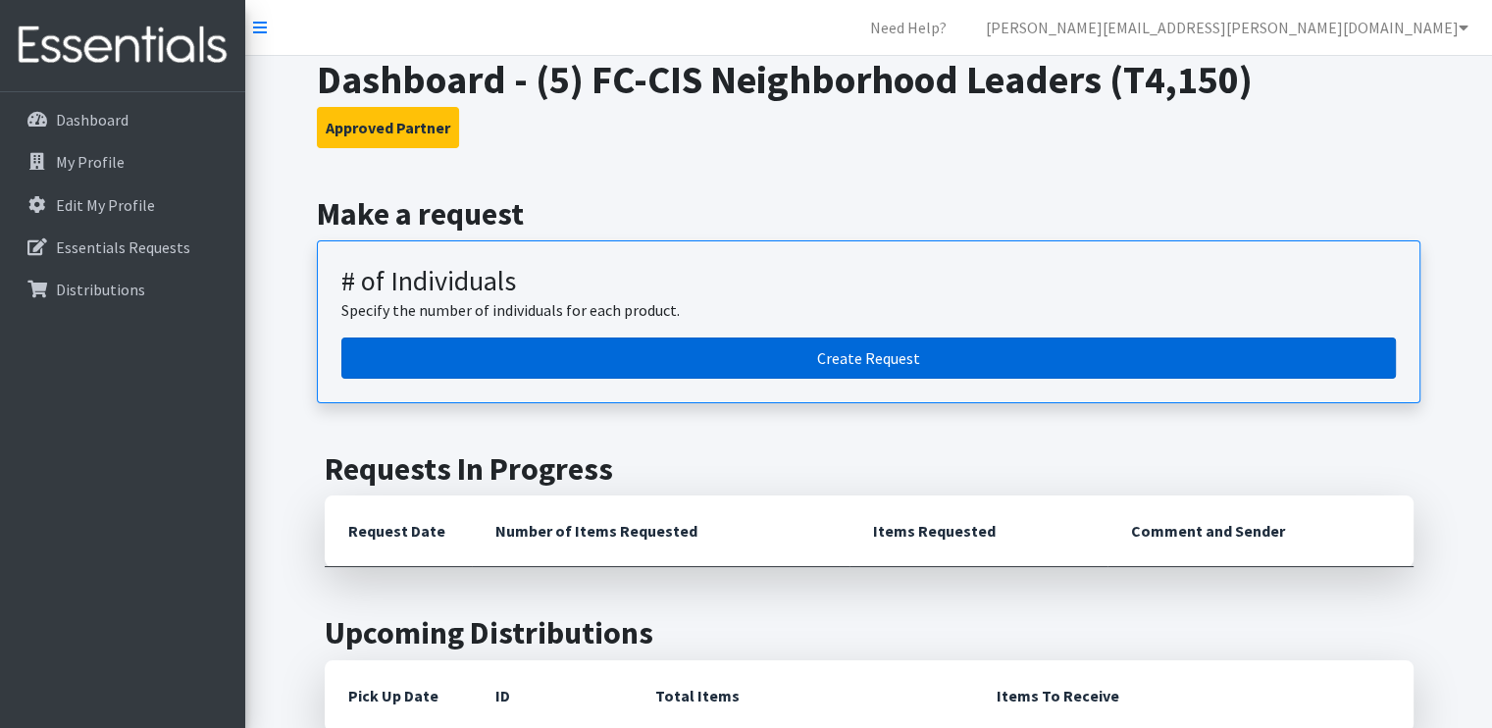
click at [774, 360] on link "Create Request" at bounding box center [868, 357] width 1054 height 41
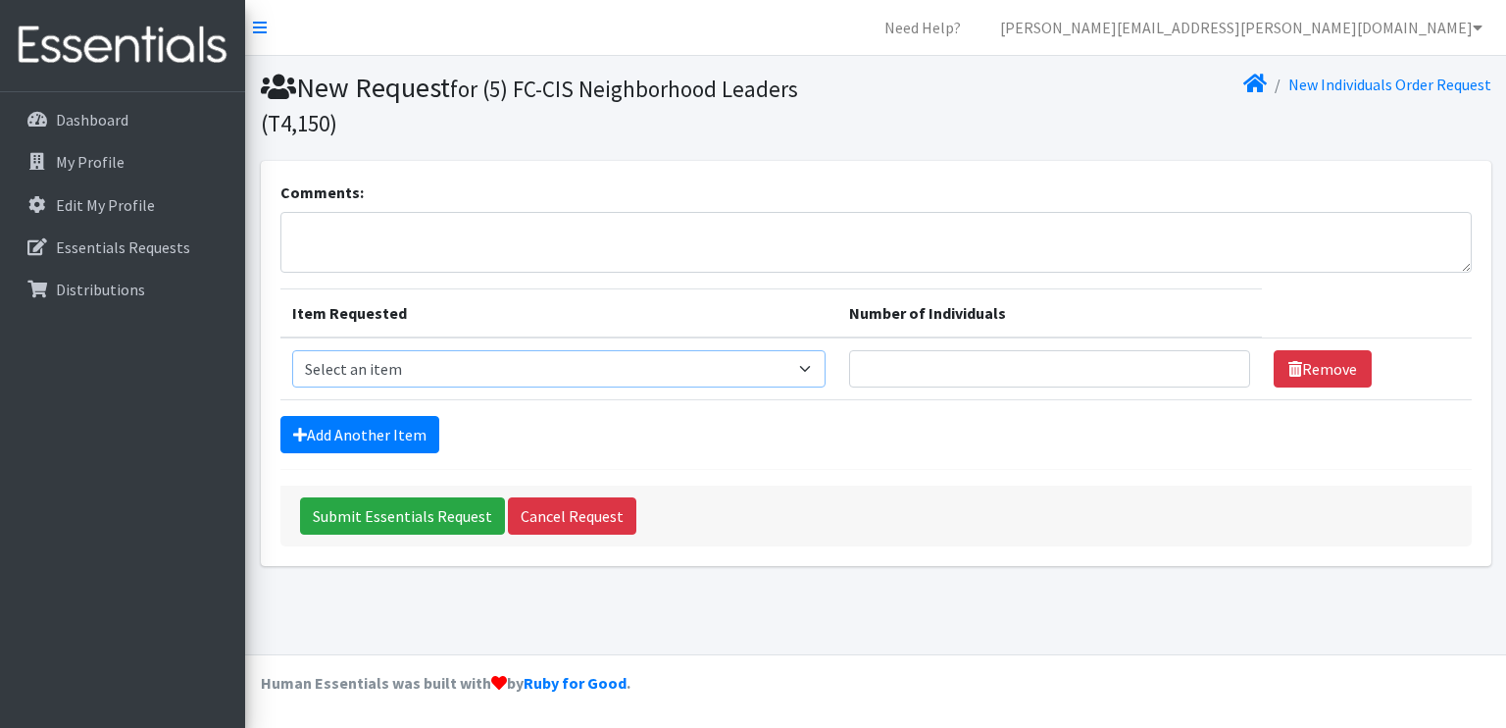
click at [437, 378] on select "Select an item A: Babies - Size 0 (Preemie) A: Babies - Size 01 (newborn) A: Ba…" at bounding box center [559, 368] width 534 height 37
drag, startPoint x: 437, startPoint y: 378, endPoint x: 494, endPoint y: 112, distance: 271.8
click at [494, 112] on div "New Request for (5) FC-CIS Neighborhood Leaders (T4,150) New Individuals Order …" at bounding box center [875, 355] width 1261 height 598
click at [803, 380] on select "Select an item A: Babies - Size 0 (Preemie) A: Babies - Size 01 (newborn) A: Ba…" at bounding box center [559, 368] width 534 height 37
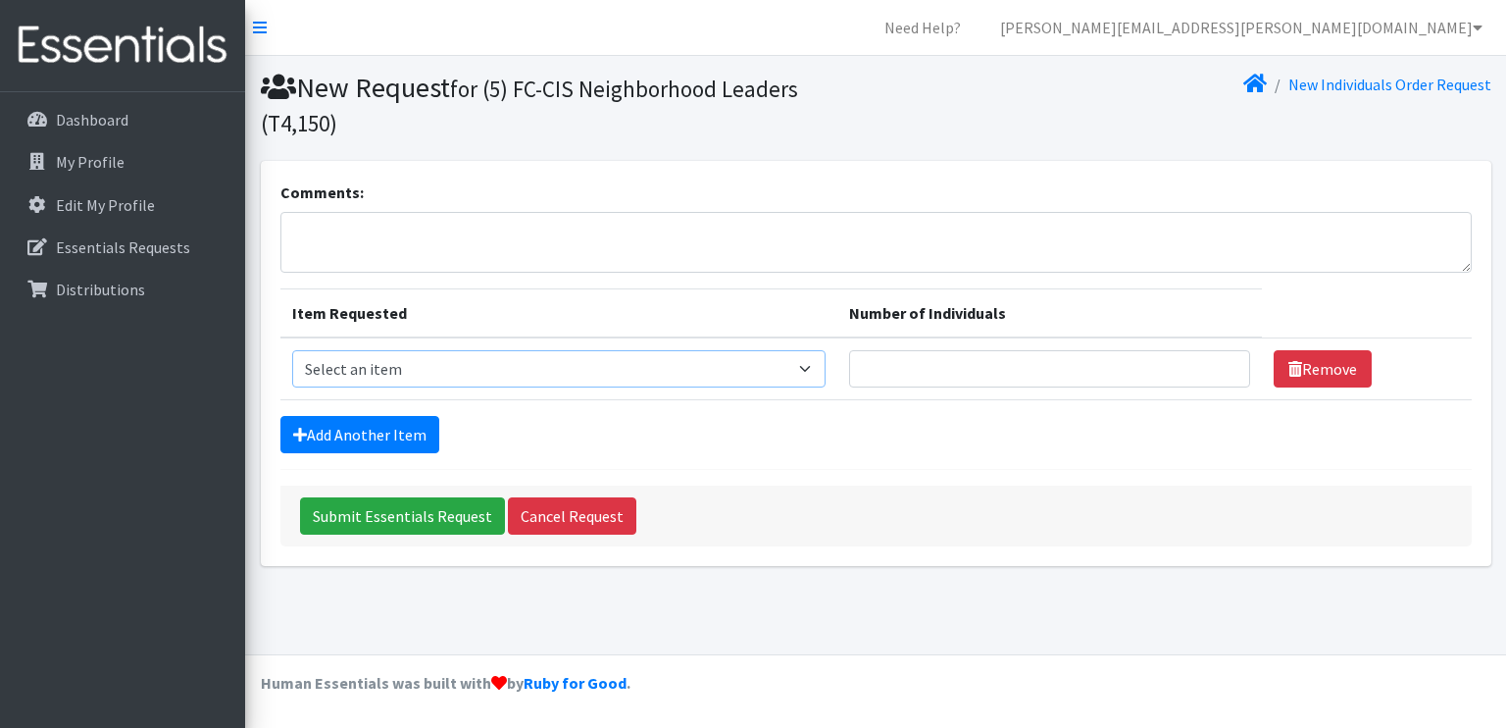
click at [780, 376] on select "Select an item A: Babies - Size 0 (Preemie) A: Babies - Size 01 (newborn) A: Ba…" at bounding box center [559, 368] width 534 height 37
select select "5613"
click at [292, 350] on select "Select an item A: Babies - Size 0 (Preemie) A: Babies - Size 01 (newborn) A: Ba…" at bounding box center [559, 368] width 534 height 37
click at [901, 373] on input "Number of Individuals" at bounding box center [1049, 368] width 401 height 37
click at [1219, 362] on input "1" at bounding box center [1049, 368] width 401 height 37
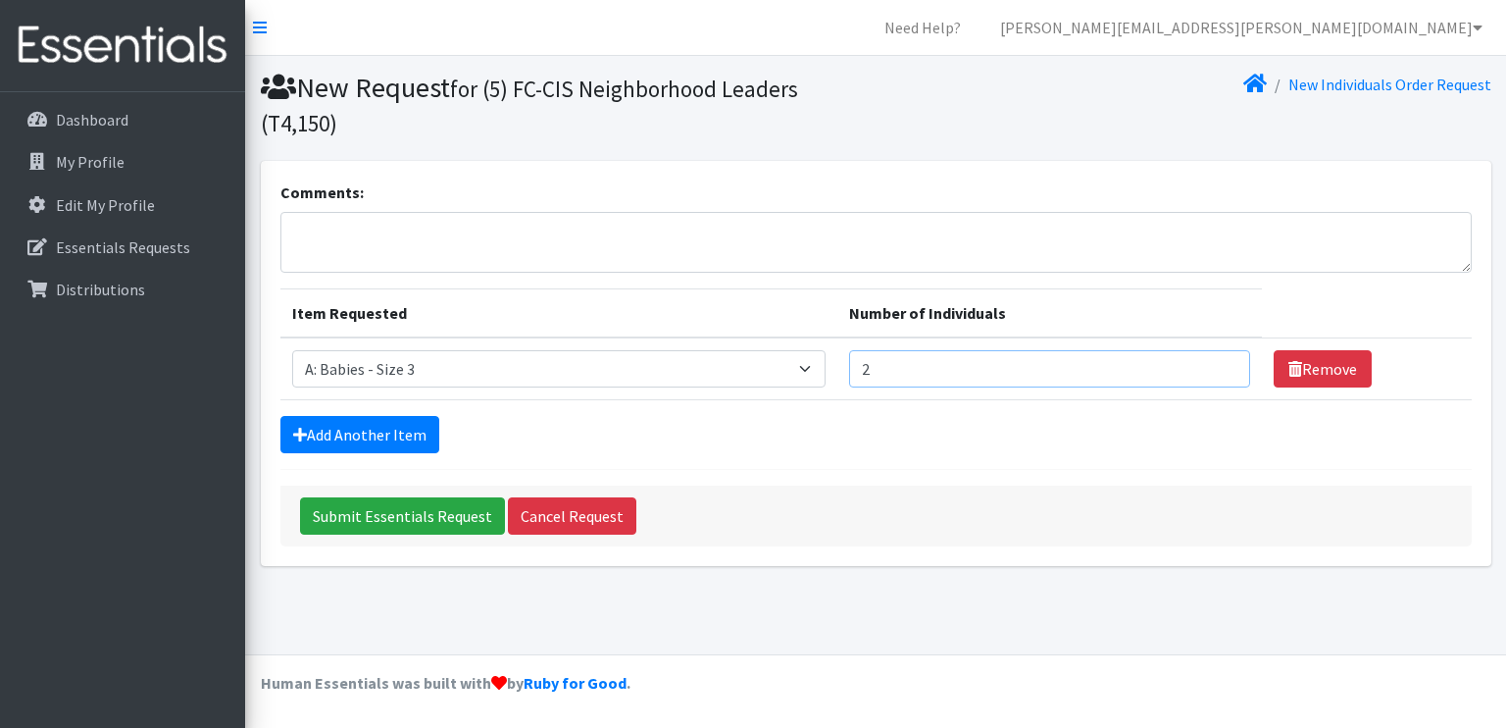
click at [1219, 362] on input "2" at bounding box center [1049, 368] width 401 height 37
type input "3"
click at [1219, 362] on input "3" at bounding box center [1049, 368] width 401 height 37
click at [804, 368] on select "Select an item A: Babies - Size 0 (Preemie) A: Babies - Size 01 (newborn) A: Ba…" at bounding box center [559, 368] width 534 height 37
select select "5610"
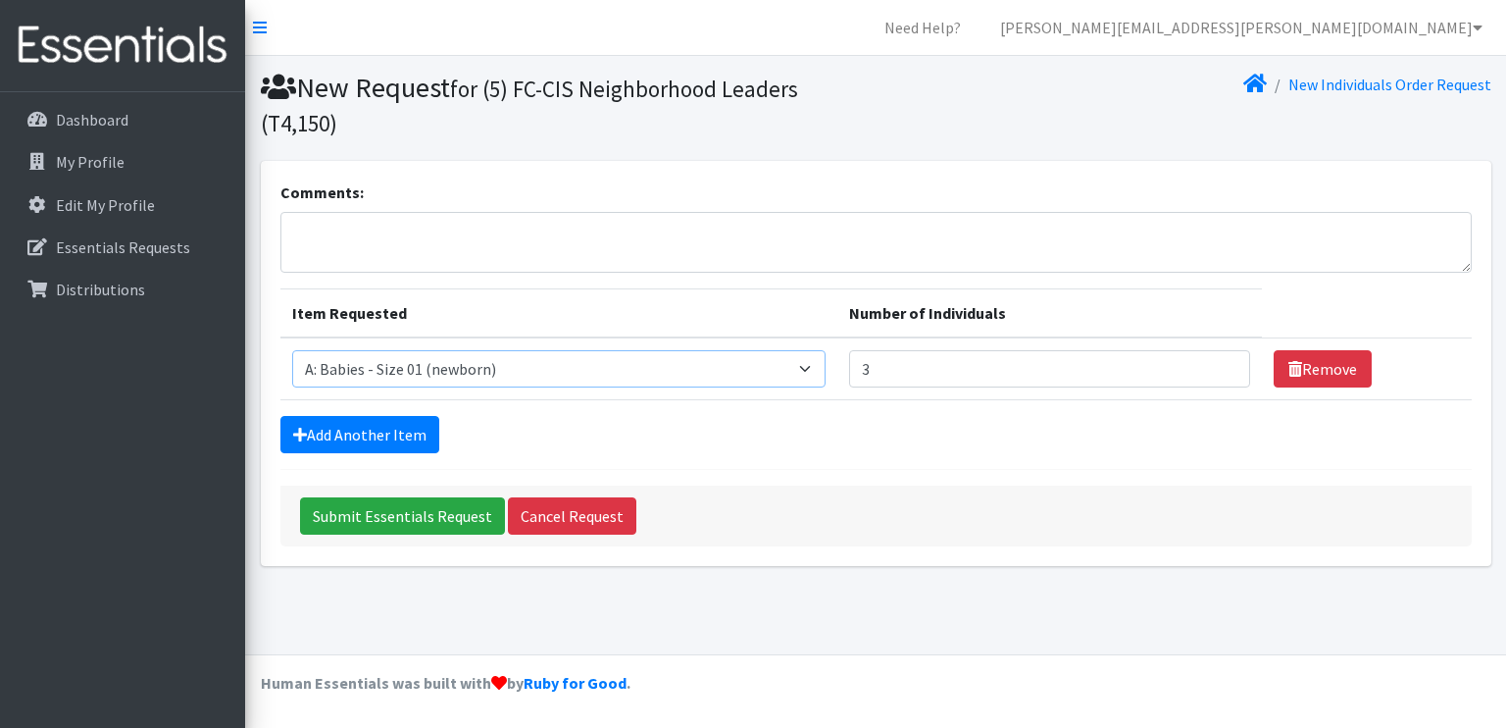
click at [292, 350] on select "Select an item A: Babies - Size 0 (Preemie) A: Babies - Size 01 (newborn) A: Ba…" at bounding box center [559, 368] width 534 height 37
click at [894, 381] on input "3" at bounding box center [1049, 368] width 401 height 37
type input "2"
click at [398, 436] on link "Add Another Item" at bounding box center [359, 434] width 159 height 37
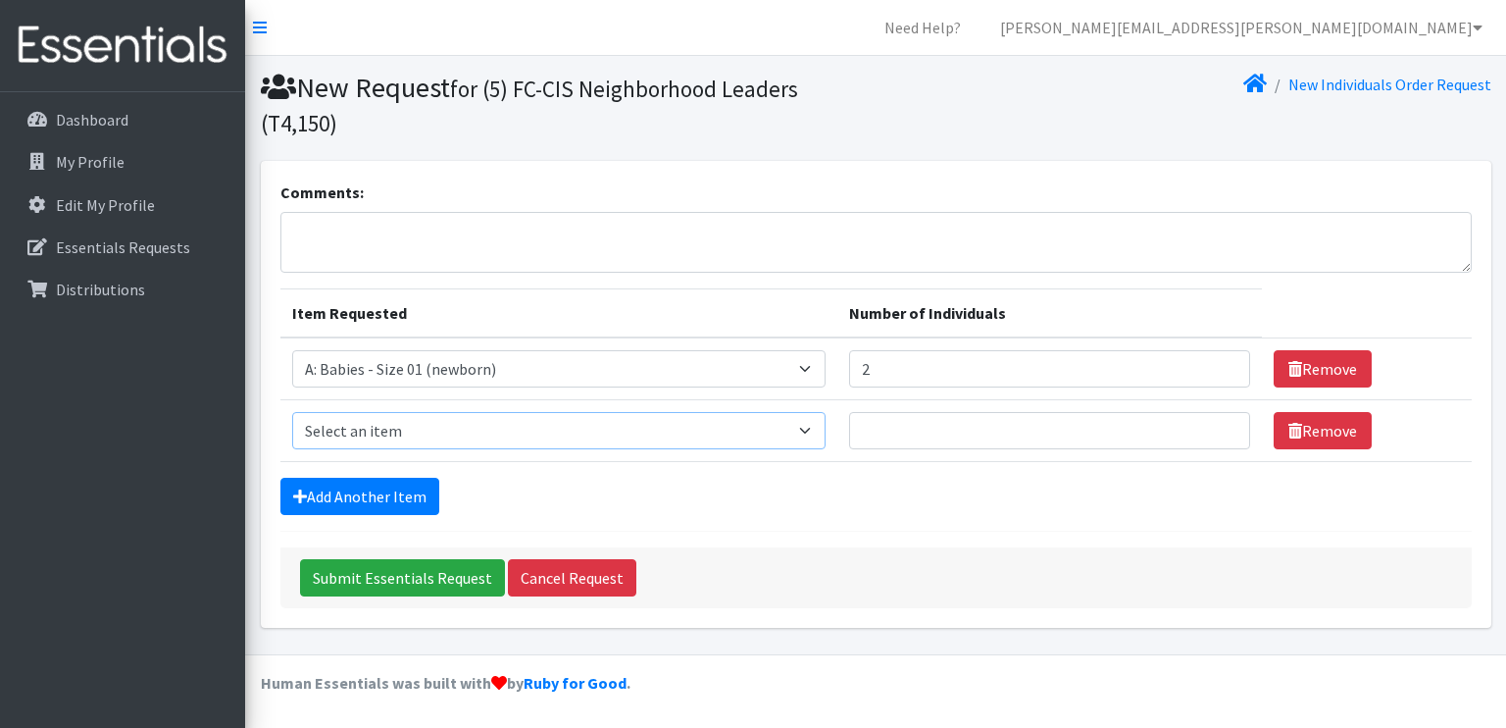
click at [398, 436] on select "Select an item A: Babies - Size 0 (Preemie) A: Babies - Size 01 (newborn) A: Ba…" at bounding box center [559, 430] width 534 height 37
select select "5611"
click at [292, 412] on select "Select an item A: Babies - Size 0 (Preemie) A: Babies - Size 01 (newborn) A: Ba…" at bounding box center [559, 430] width 534 height 37
click at [1220, 423] on input "1" at bounding box center [1049, 430] width 401 height 37
type input "2"
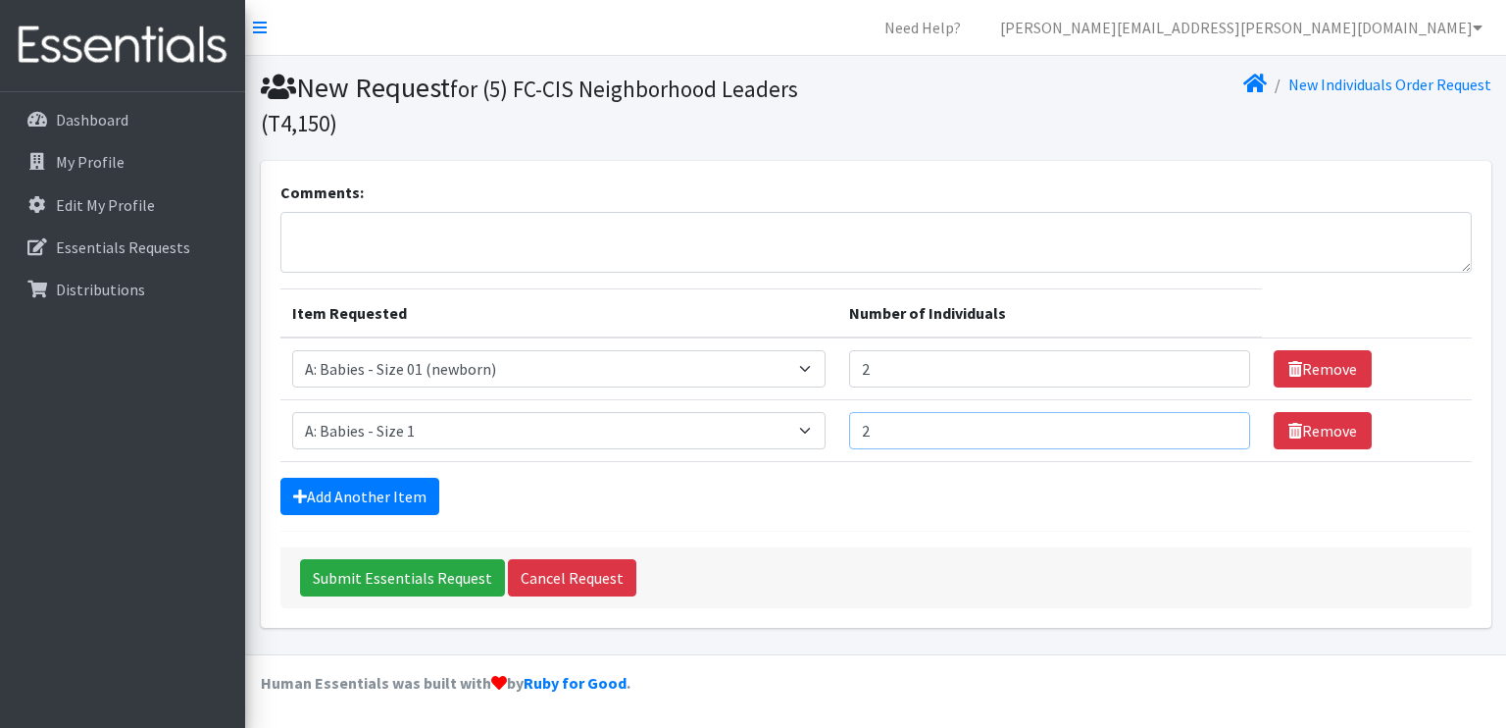
click at [1220, 423] on input "2" at bounding box center [1049, 430] width 401 height 37
click at [1218, 358] on input "3" at bounding box center [1049, 368] width 401 height 37
click at [1218, 358] on input "4" at bounding box center [1049, 368] width 401 height 37
click at [1218, 358] on input "5" at bounding box center [1049, 368] width 401 height 37
click at [1218, 358] on input "6" at bounding box center [1049, 368] width 401 height 37
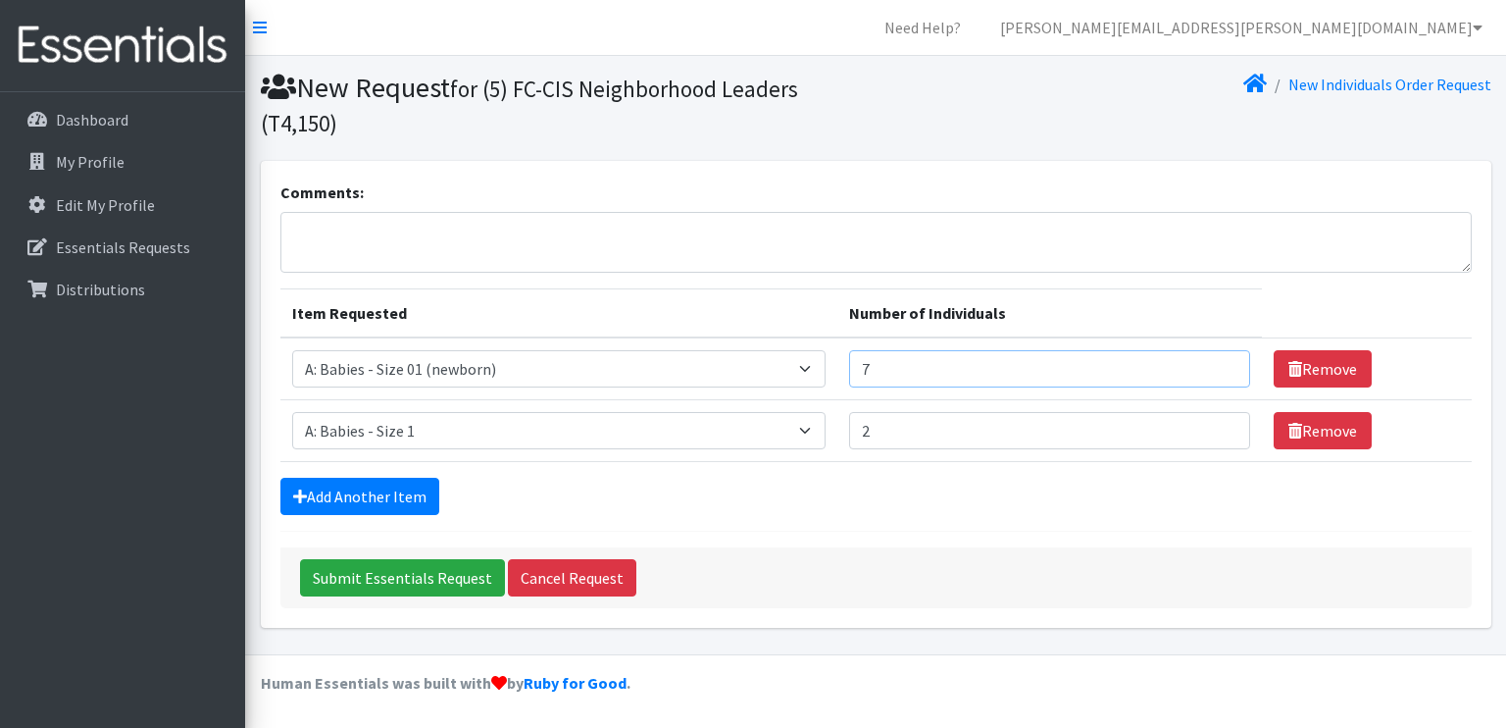
click at [1218, 358] on input "7" at bounding box center [1049, 368] width 401 height 37
click at [1218, 358] on input "8" at bounding box center [1049, 368] width 401 height 37
click at [1218, 358] on input "9" at bounding box center [1049, 368] width 401 height 37
click at [1218, 358] on input "10" at bounding box center [1049, 368] width 401 height 37
click at [1218, 358] on input "11" at bounding box center [1049, 368] width 401 height 37
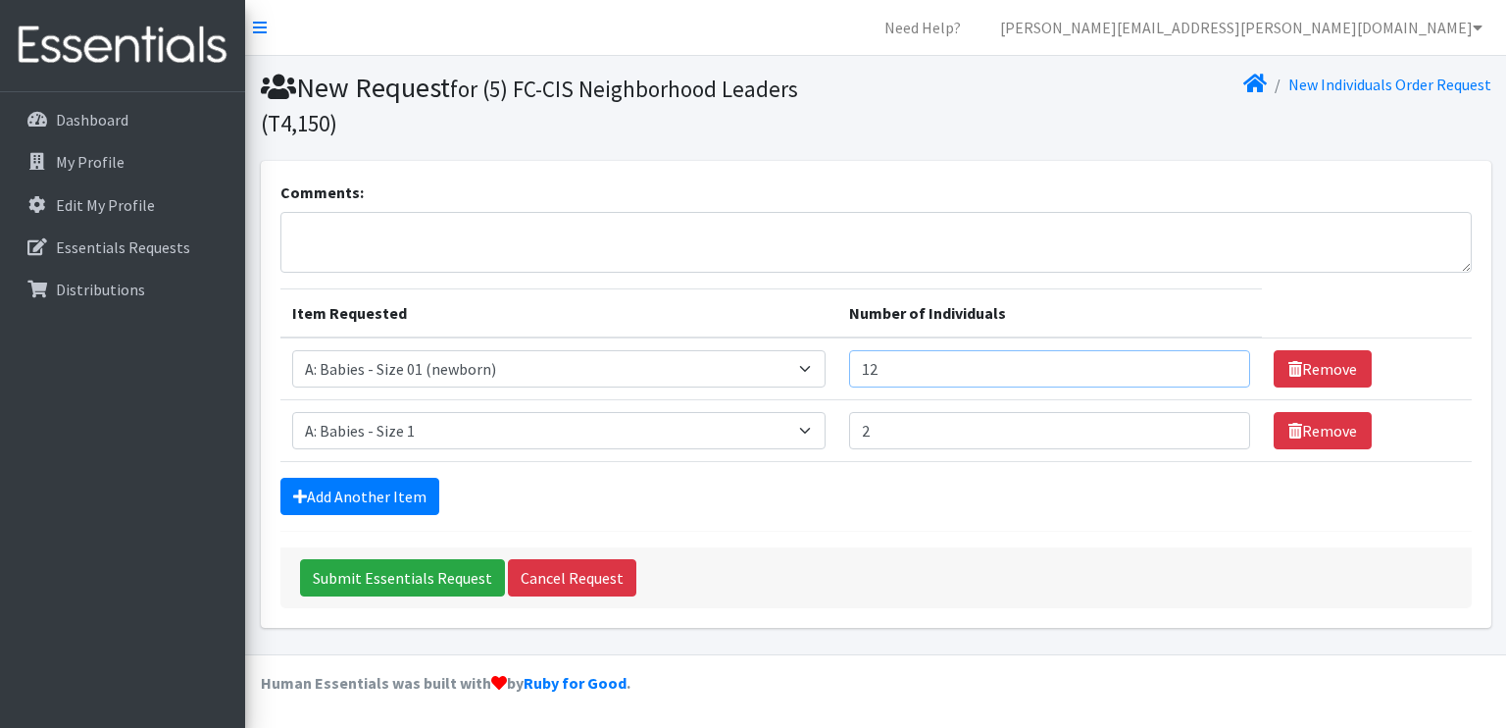
click at [1218, 358] on input "12" at bounding box center [1049, 368] width 401 height 37
click at [1218, 358] on input "13" at bounding box center [1049, 368] width 401 height 37
click at [1218, 358] on input "14" at bounding box center [1049, 368] width 401 height 37
click at [1218, 358] on input "15" at bounding box center [1049, 368] width 401 height 37
type input "16"
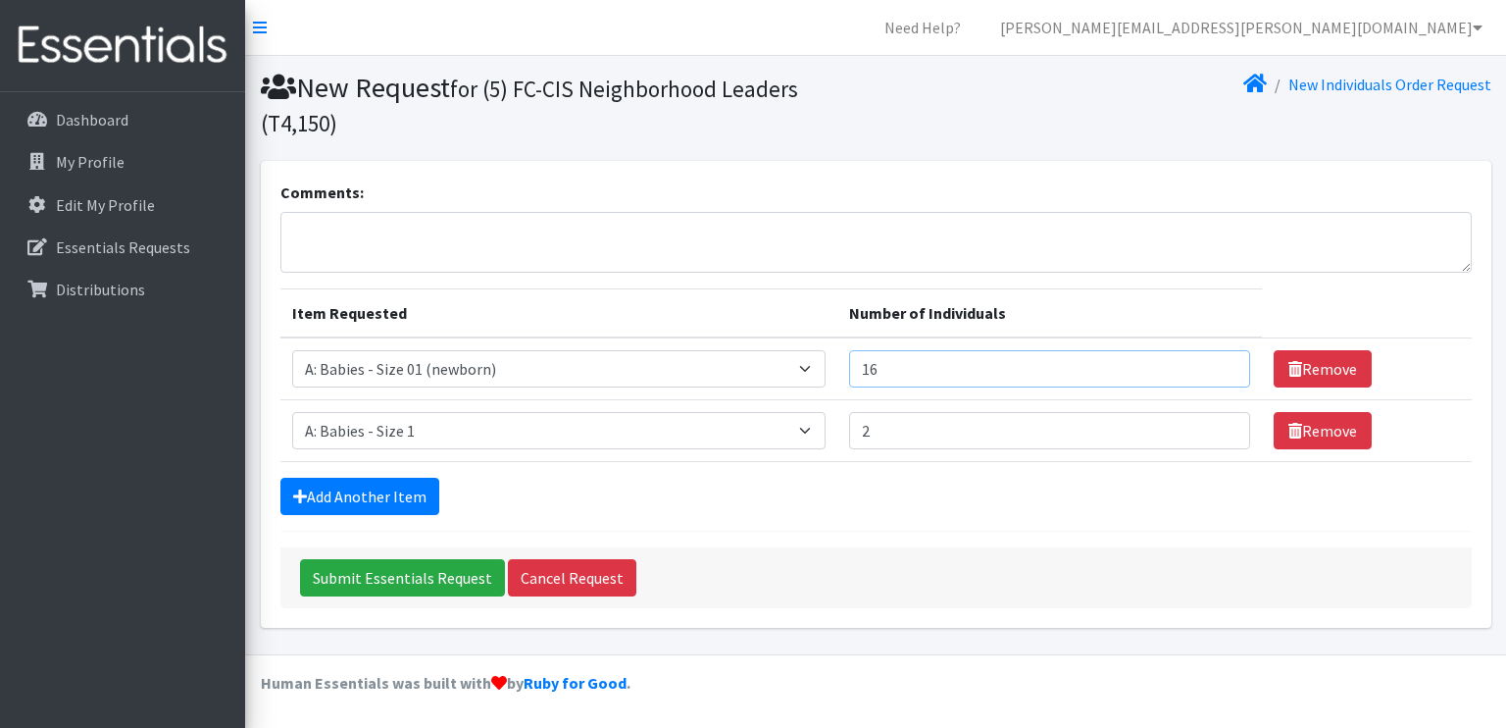
click at [1218, 361] on input "16" at bounding box center [1049, 368] width 401 height 37
click at [1151, 432] on input "2" at bounding box center [1049, 430] width 401 height 37
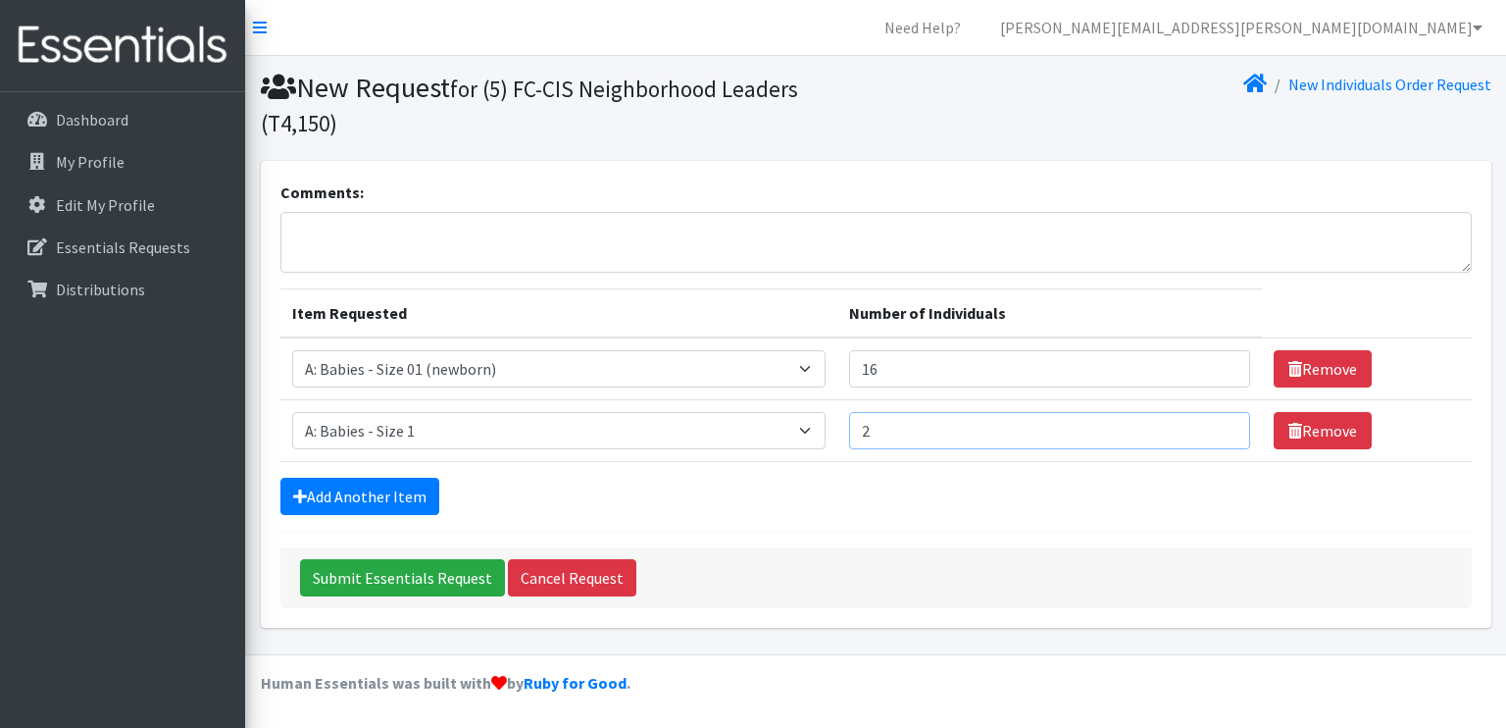
drag, startPoint x: 1151, startPoint y: 432, endPoint x: 1138, endPoint y: 431, distance: 13.8
click at [1138, 431] on input "2" at bounding box center [1049, 430] width 401 height 37
type input "16"
click at [385, 488] on link "Add Another Item" at bounding box center [359, 496] width 159 height 37
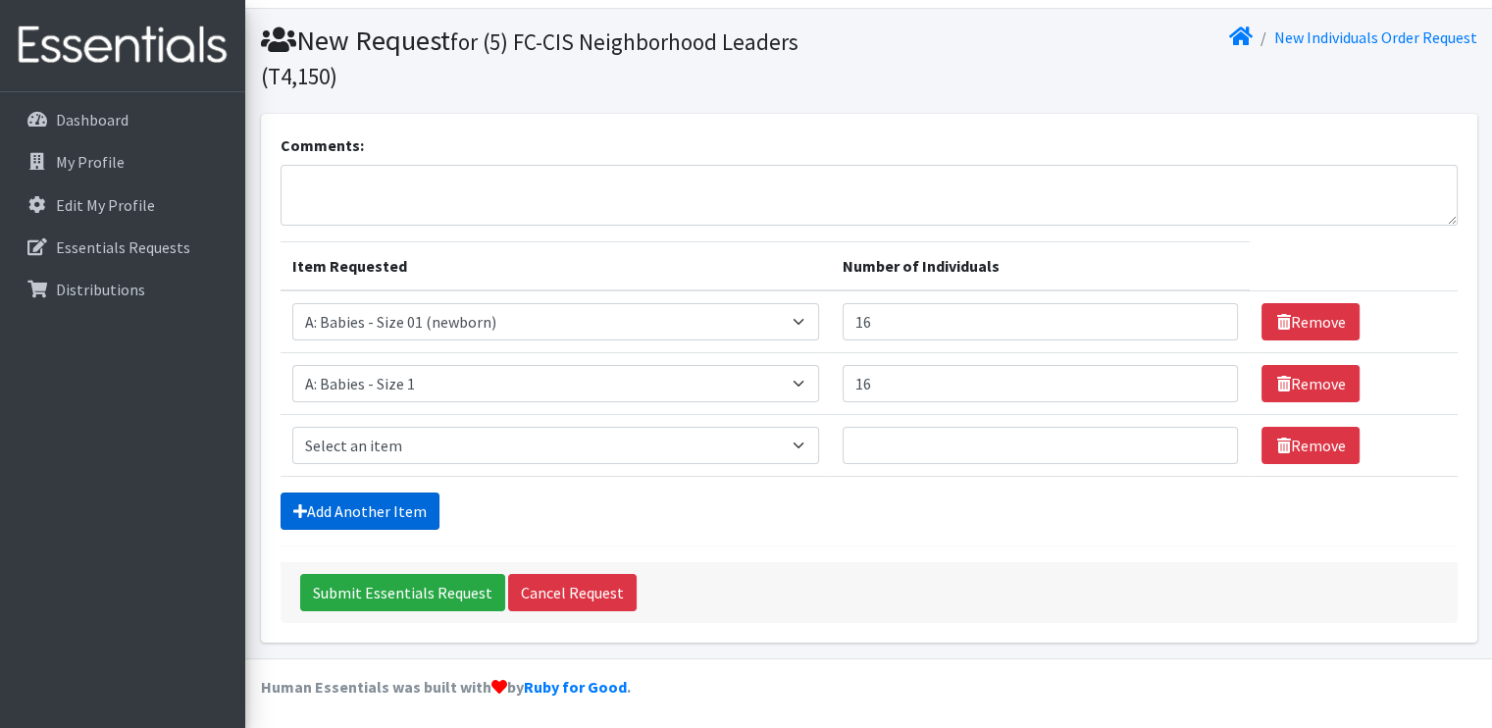
scroll to position [47, 0]
click at [398, 443] on select "Select an item A: Babies - Size 0 (Preemie) A: Babies - Size 01 (newborn) A: Ba…" at bounding box center [556, 445] width 528 height 37
select select "5613"
click at [292, 427] on select "Select an item A: Babies - Size 0 (Preemie) A: Babies - Size 01 (newborn) A: Ba…" at bounding box center [556, 445] width 528 height 37
click at [876, 445] on input "Number of Individuals" at bounding box center [1039, 445] width 395 height 37
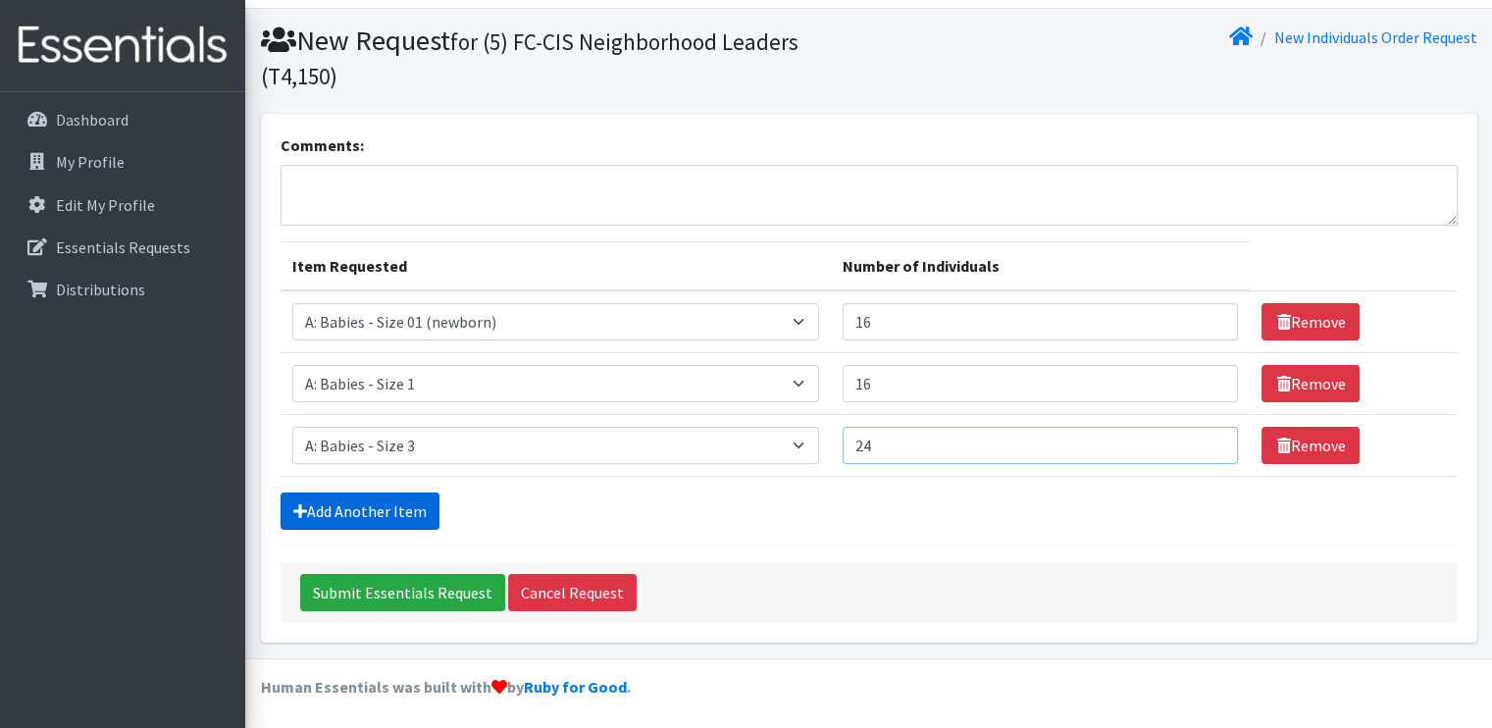
type input "24"
click at [428, 514] on link "Add Another Item" at bounding box center [359, 510] width 159 height 37
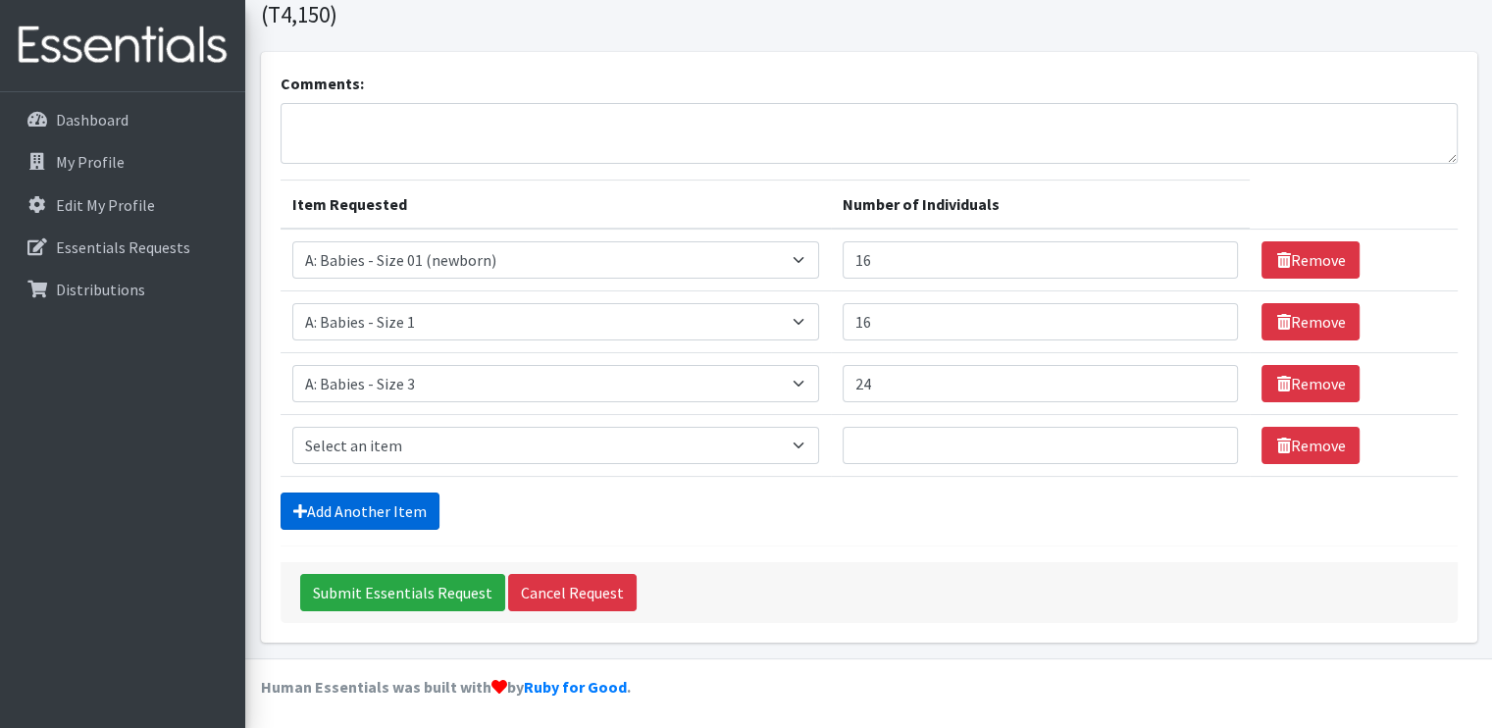
scroll to position [110, 0]
click at [553, 444] on select "Select an item A: Babies - Size 0 (Preemie) A: Babies - Size 01 (newborn) A: Ba…" at bounding box center [556, 444] width 528 height 37
select select "5614"
click at [292, 426] on select "Select an item A: Babies - Size 0 (Preemie) A: Babies - Size 01 (newborn) A: Ba…" at bounding box center [556, 444] width 528 height 37
click at [882, 443] on input "Number of Individuals" at bounding box center [1039, 444] width 395 height 37
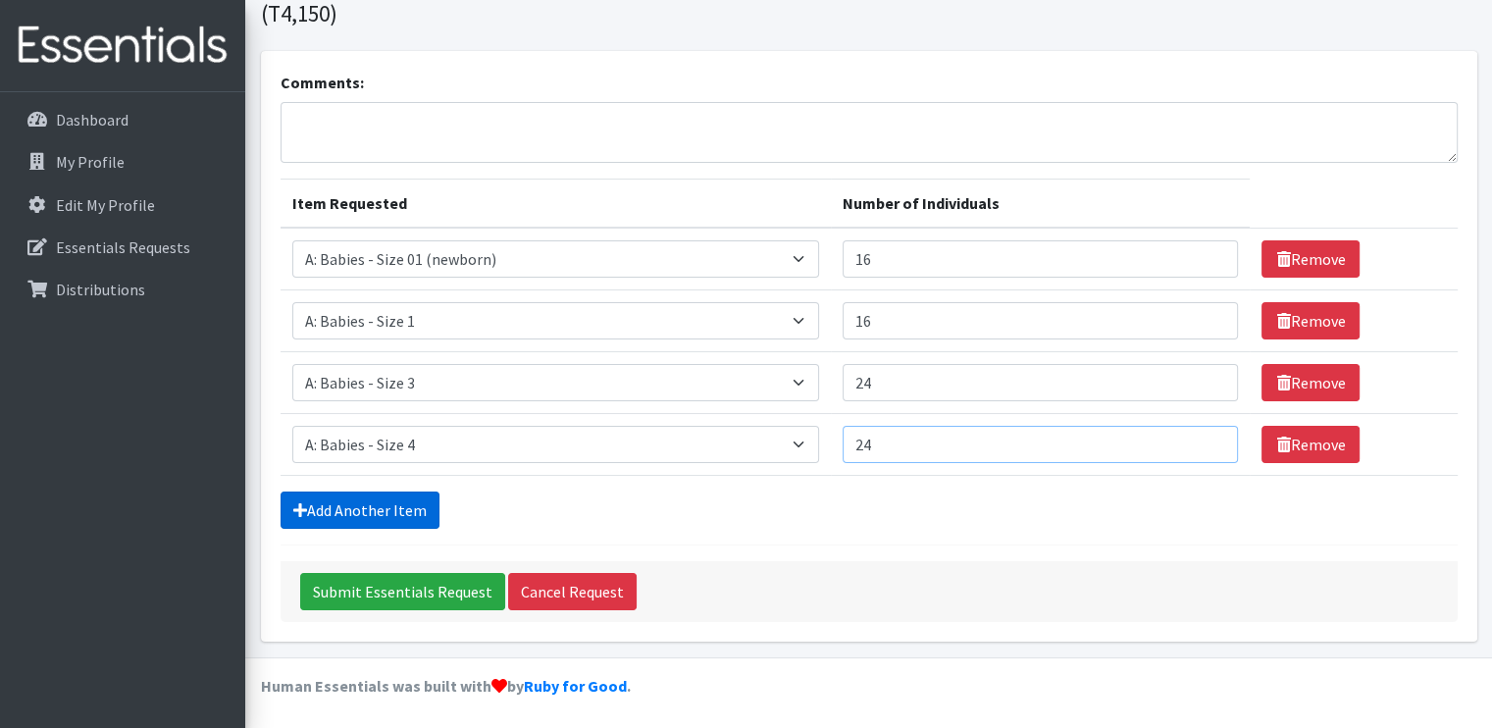
type input "24"
click at [389, 516] on link "Add Another Item" at bounding box center [359, 509] width 159 height 37
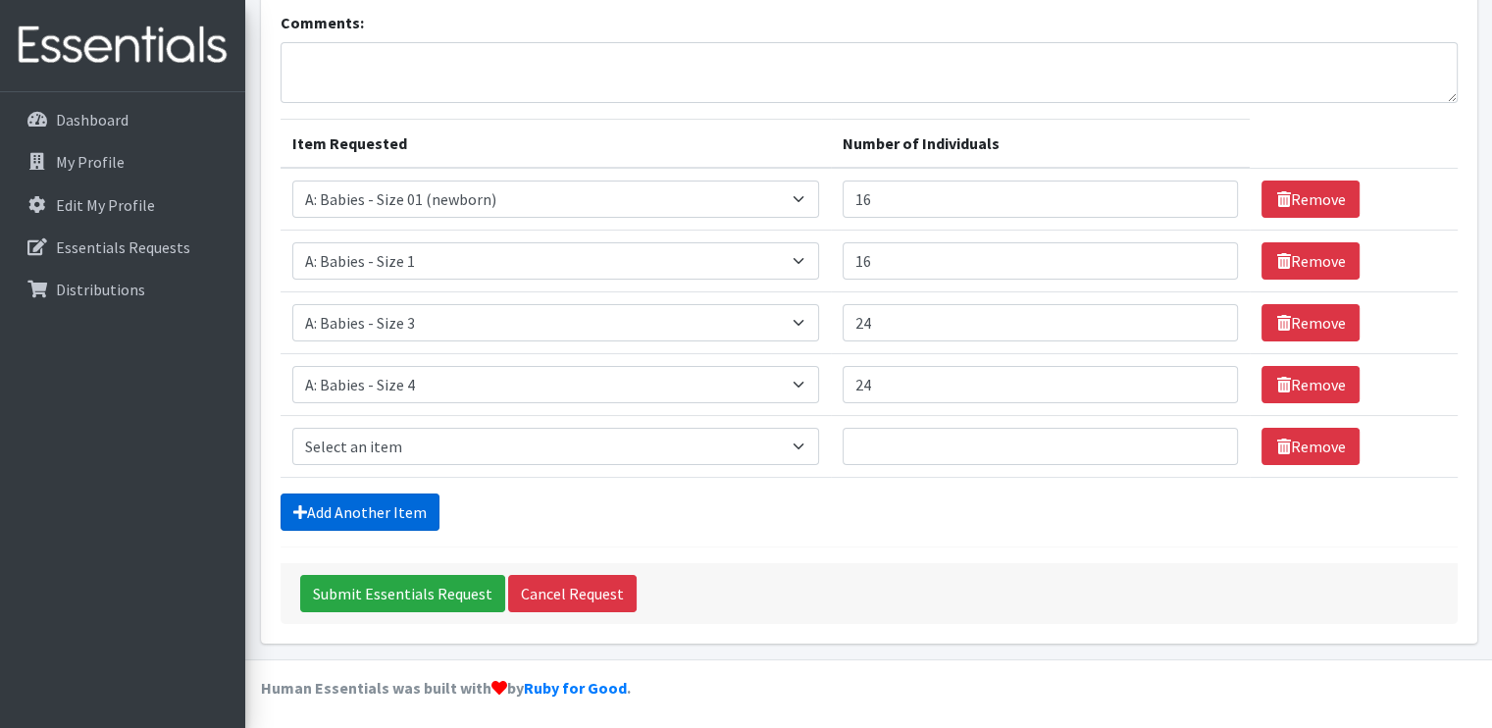
scroll to position [171, 0]
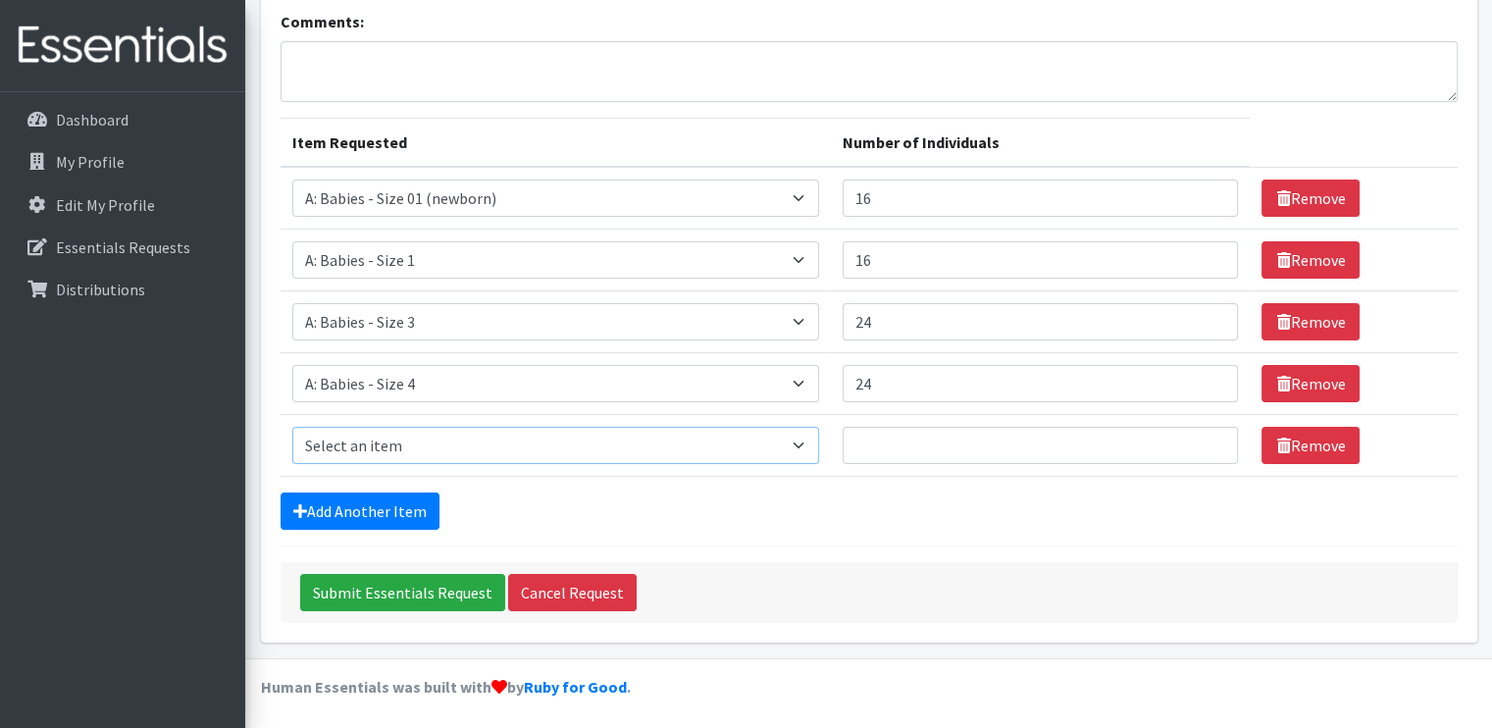
click at [403, 442] on select "Select an item A: Babies - Size 0 (Preemie) A: Babies - Size 01 (newborn) A: Ba…" at bounding box center [556, 445] width 528 height 37
select select "5617"
click at [292, 427] on select "Select an item A: Babies - Size 0 (Preemie) A: Babies - Size 01 (newborn) A: Ba…" at bounding box center [556, 445] width 528 height 37
click at [894, 450] on input "Number of Individuals" at bounding box center [1039, 445] width 395 height 37
type input "16"
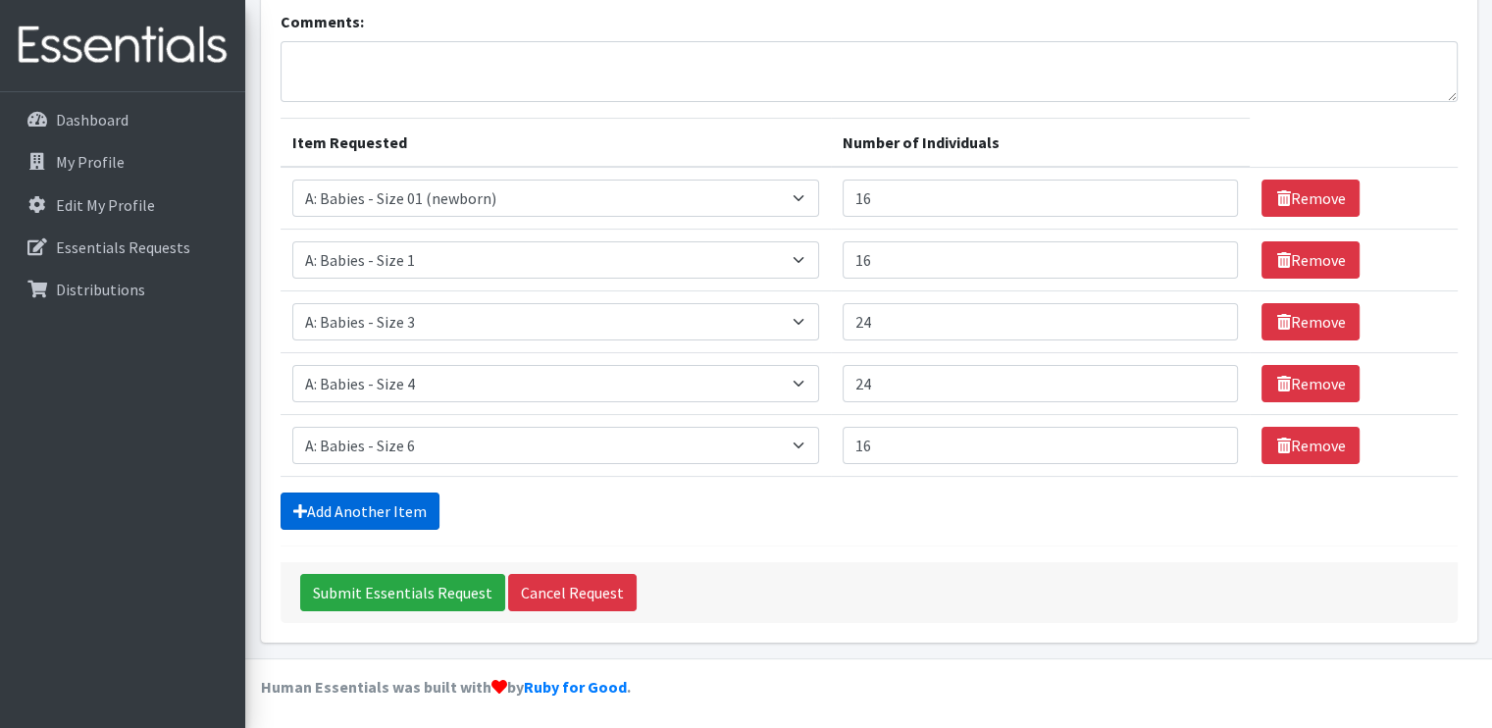
click at [406, 512] on link "Add Another Item" at bounding box center [359, 510] width 159 height 37
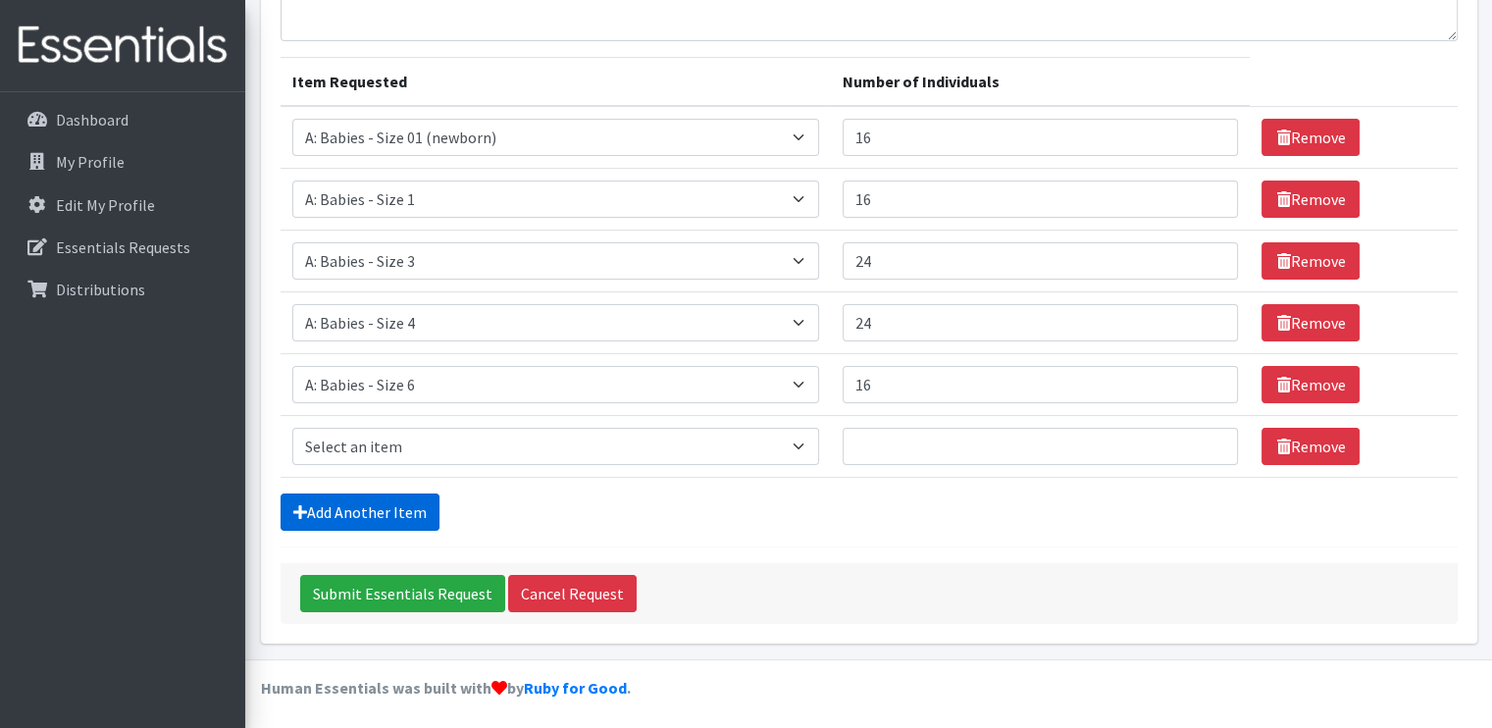
scroll to position [232, 0]
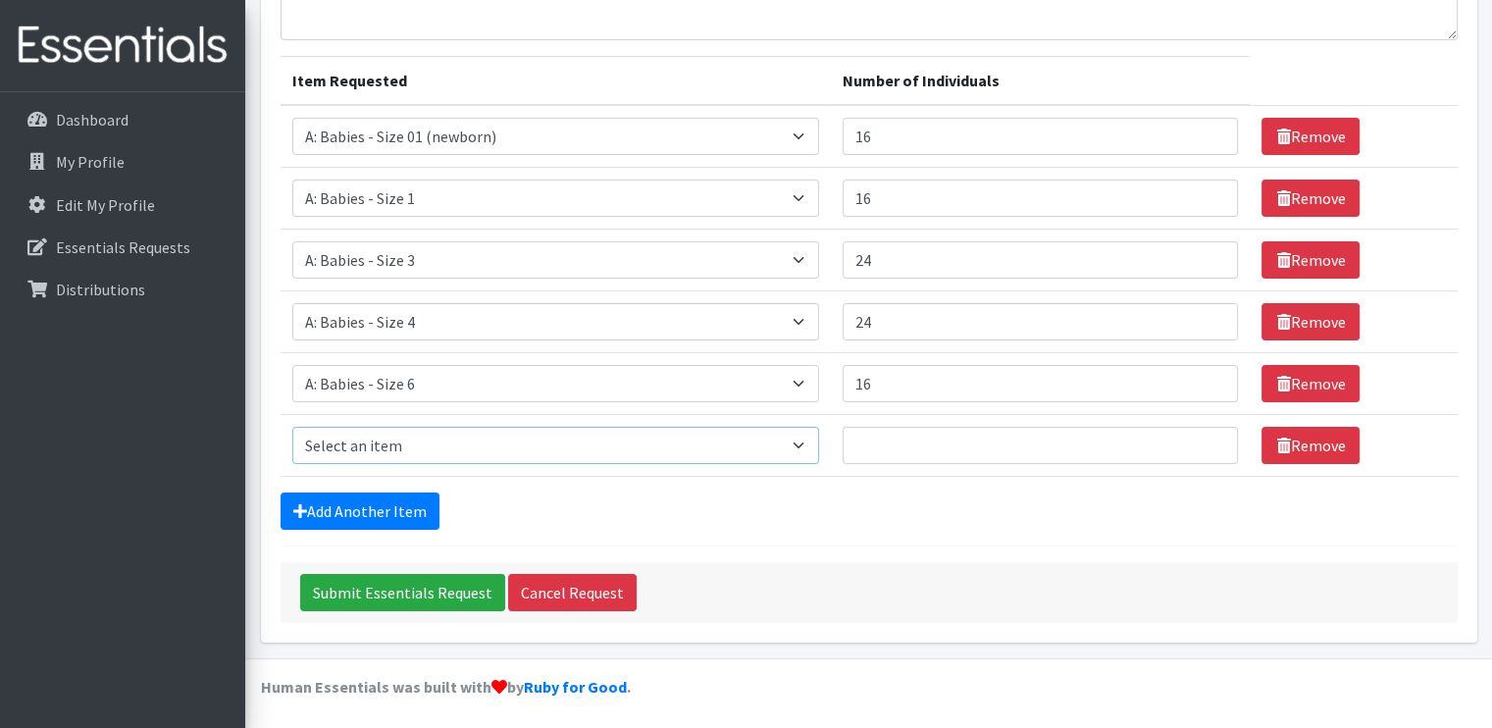
click at [657, 439] on select "Select an item A: Babies - Size 0 (Preemie) A: Babies - Size 01 (newborn) A: Ba…" at bounding box center [556, 445] width 528 height 37
select select "8888"
click at [292, 427] on select "Select an item A: Babies - Size 0 (Preemie) A: Babies - Size 01 (newborn) A: Ba…" at bounding box center [556, 445] width 528 height 37
click at [876, 445] on input "Number of Individuals" at bounding box center [1039, 445] width 395 height 37
type input "4"
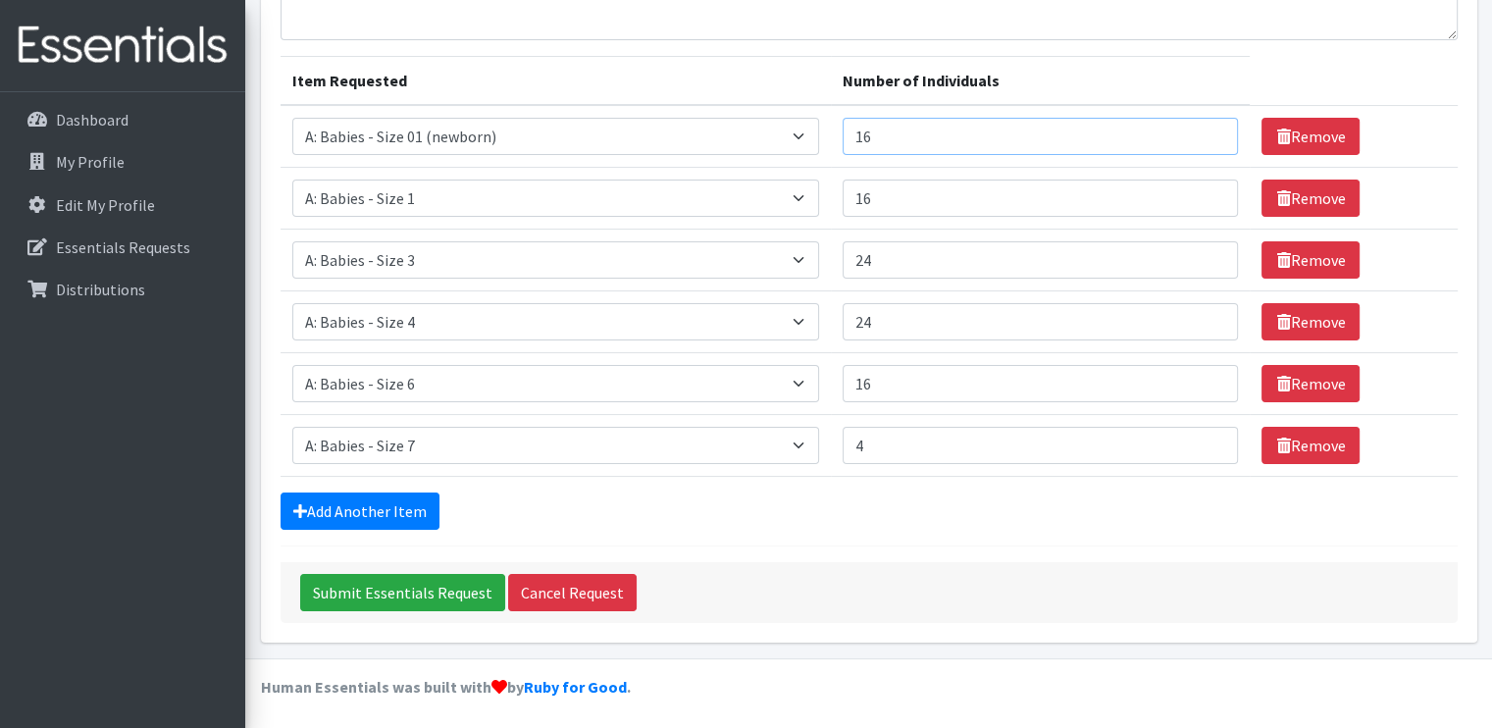
click at [895, 143] on input "16" at bounding box center [1039, 136] width 395 height 37
type input "1"
type input "8"
click at [904, 201] on input "16" at bounding box center [1039, 197] width 395 height 37
type input "1"
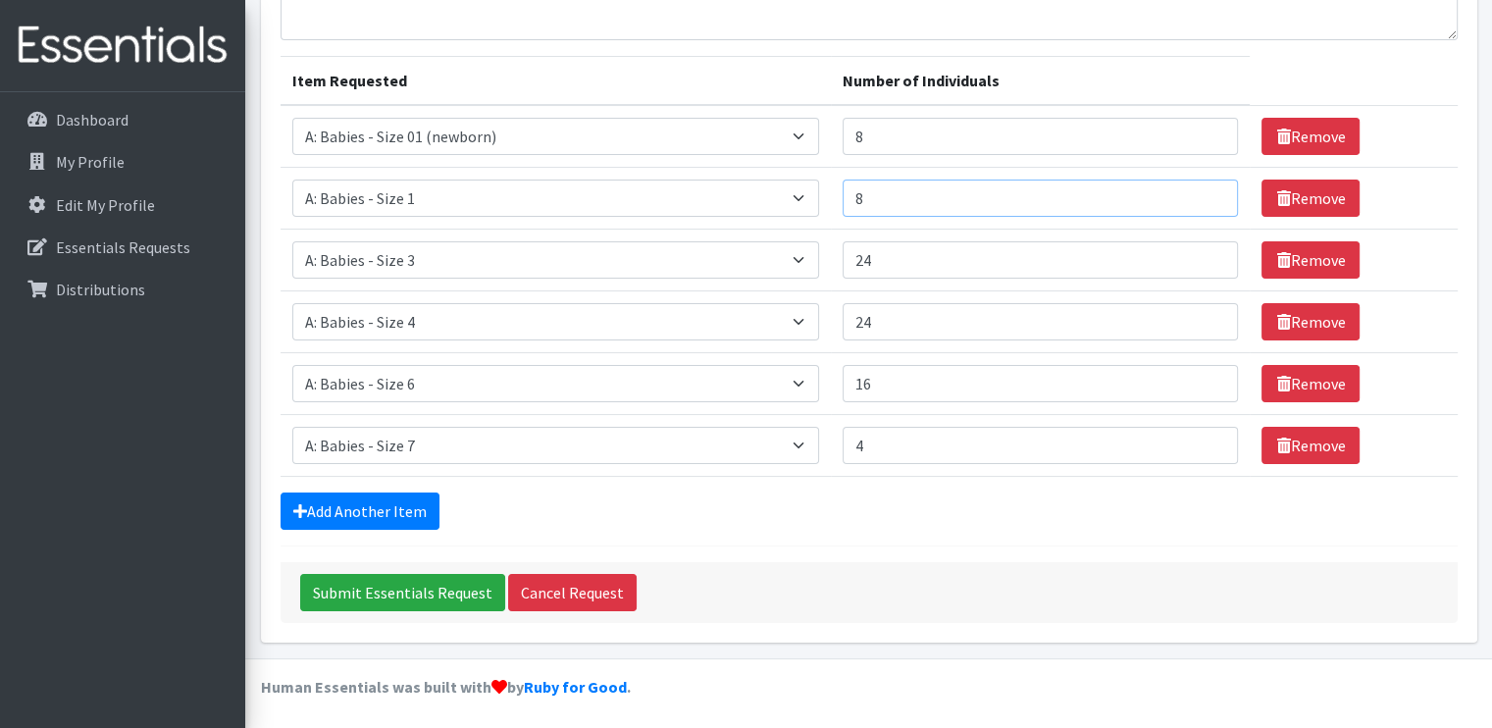
type input "8"
click at [922, 241] on input "24" at bounding box center [1039, 259] width 395 height 37
type input "2"
type input "16"
click at [948, 266] on input "16" at bounding box center [1039, 259] width 395 height 37
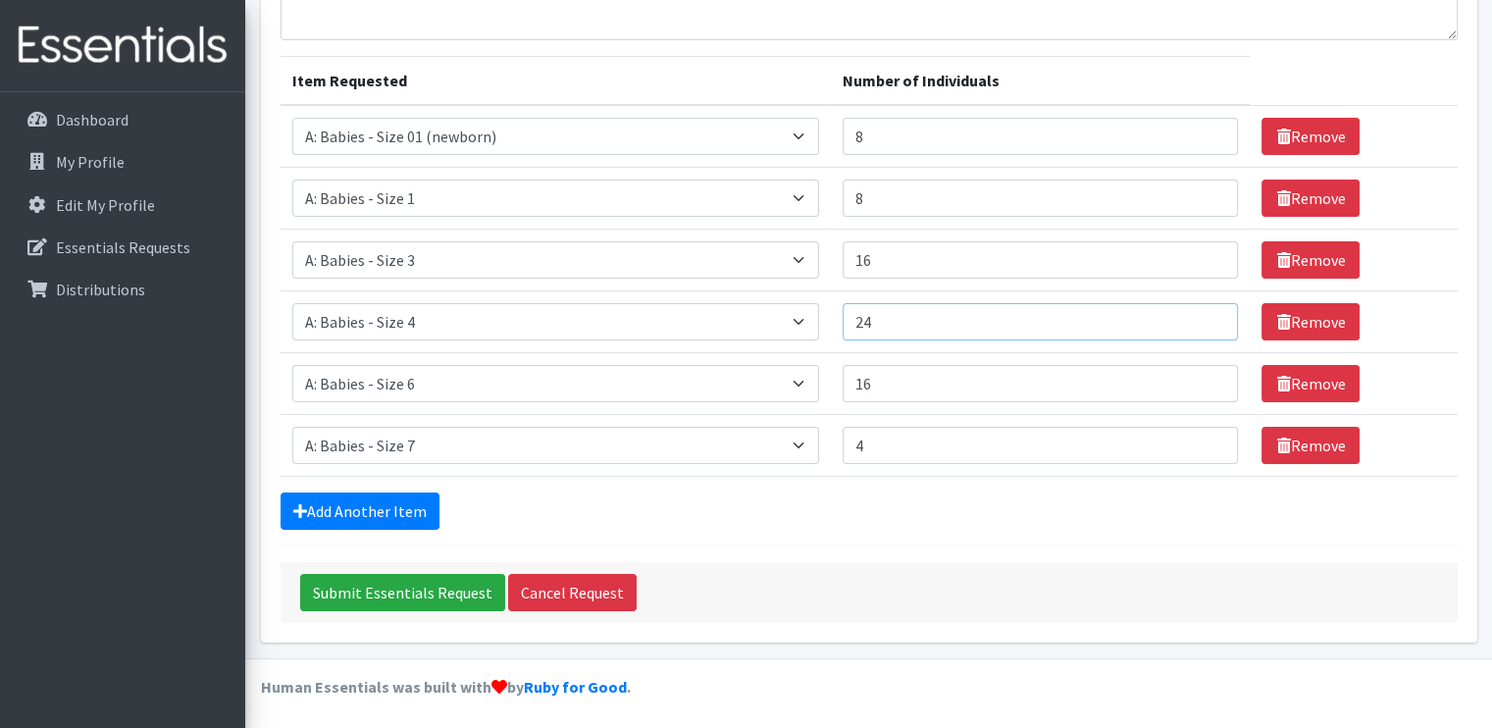
click at [1009, 321] on input "24" at bounding box center [1039, 321] width 395 height 37
type input "2"
type input "16"
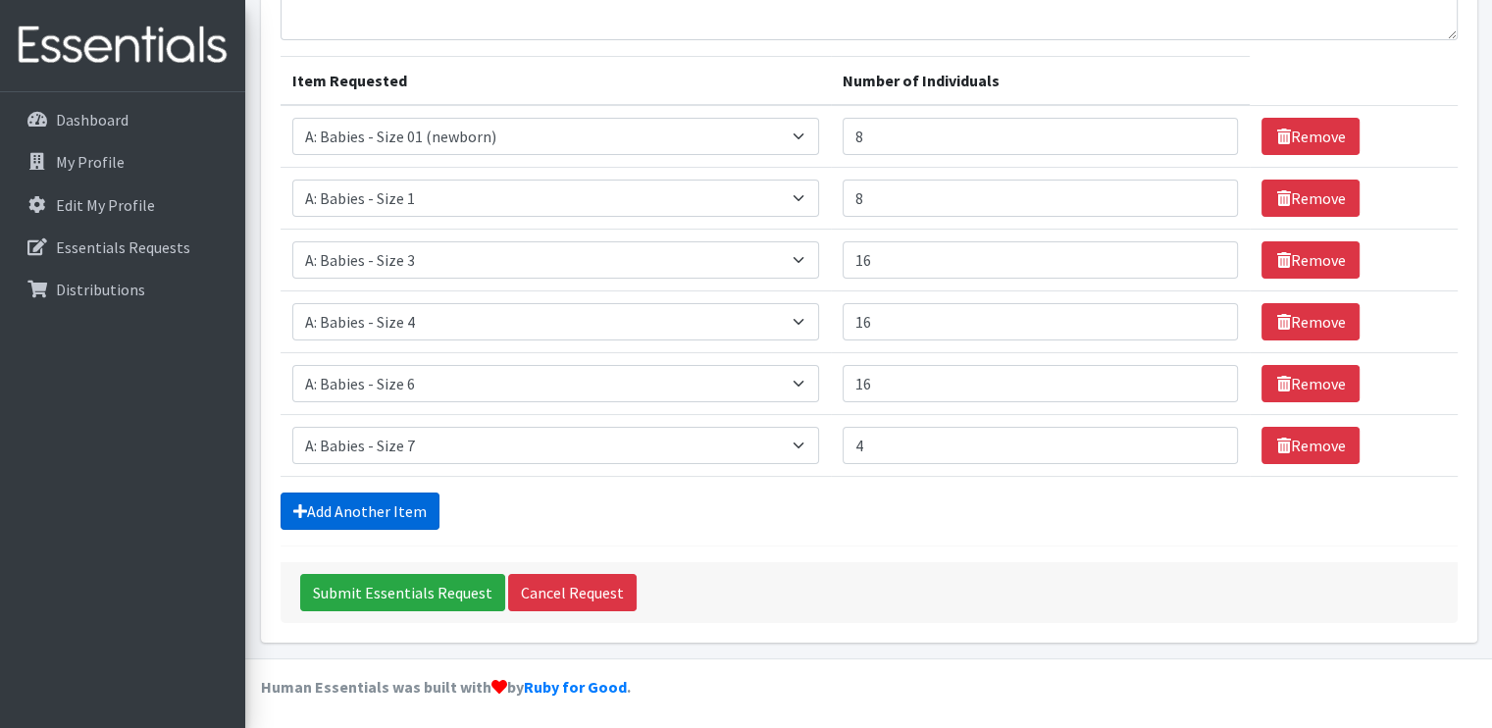
click at [408, 501] on link "Add Another Item" at bounding box center [359, 510] width 159 height 37
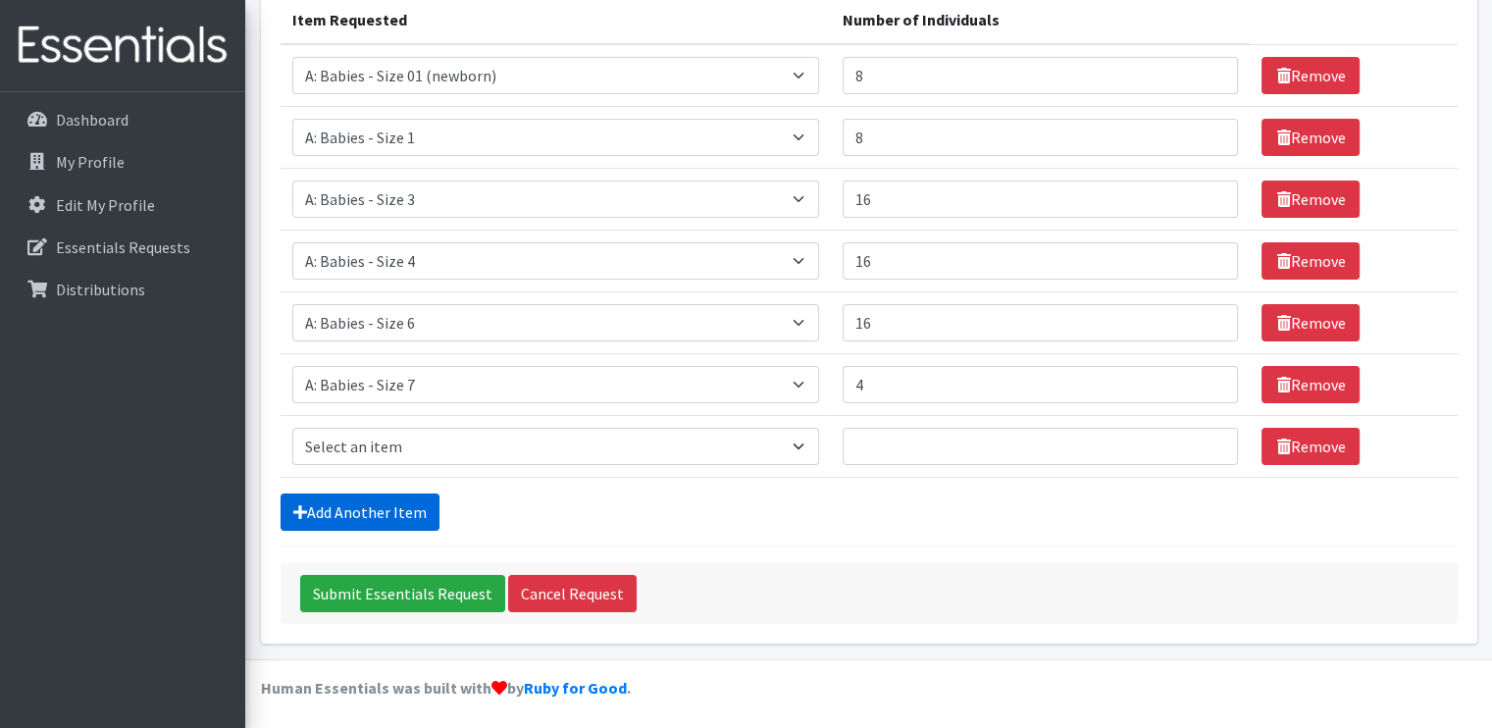
scroll to position [294, 0]
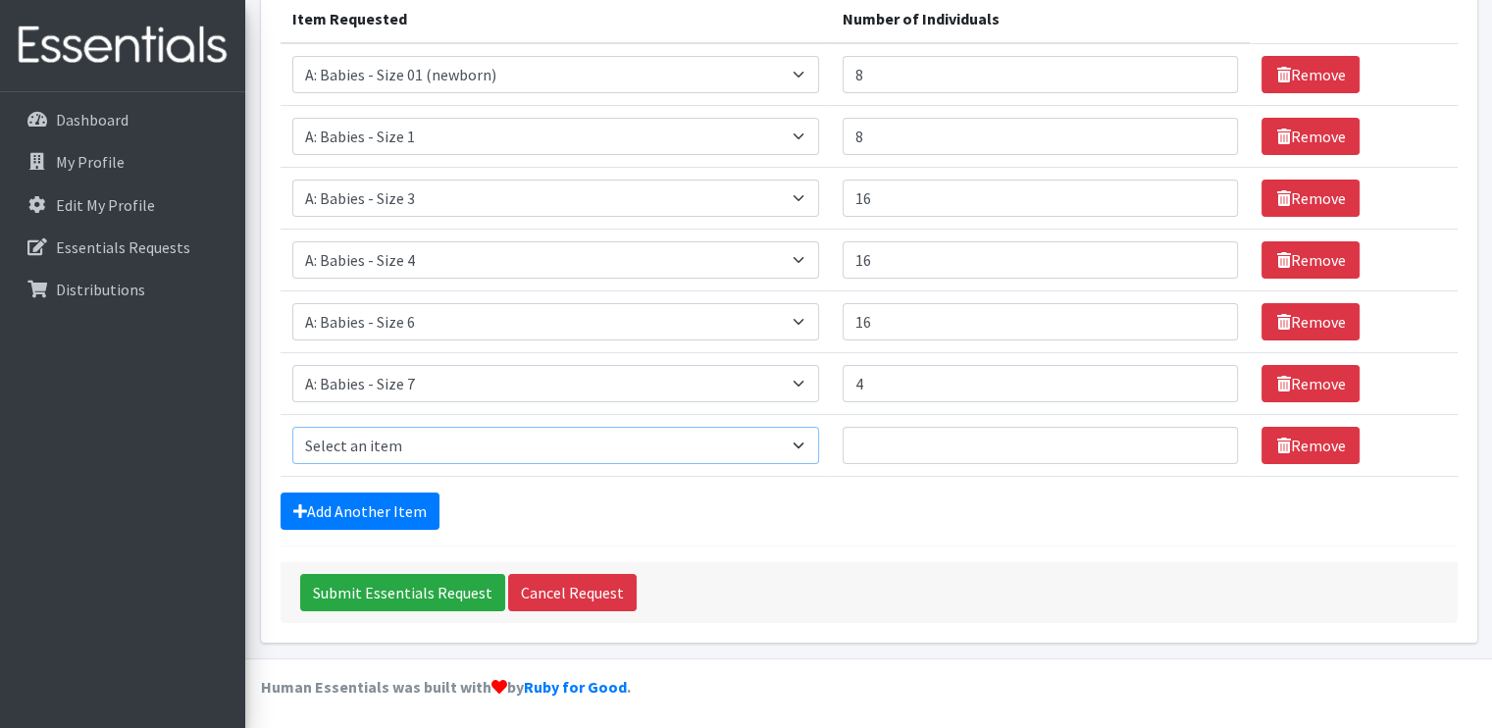
click at [550, 450] on select "Select an item A: Babies - Size 0 (Preemie) A: Babies - Size 01 (newborn) A: Ba…" at bounding box center [556, 445] width 528 height 37
select select "5612"
click at [292, 427] on select "Select an item A: Babies - Size 0 (Preemie) A: Babies - Size 01 (newborn) A: Ba…" at bounding box center [556, 445] width 528 height 37
click at [910, 442] on input "Number of Individuals" at bounding box center [1039, 445] width 395 height 37
click at [910, 442] on input "4" at bounding box center [1039, 445] width 395 height 37
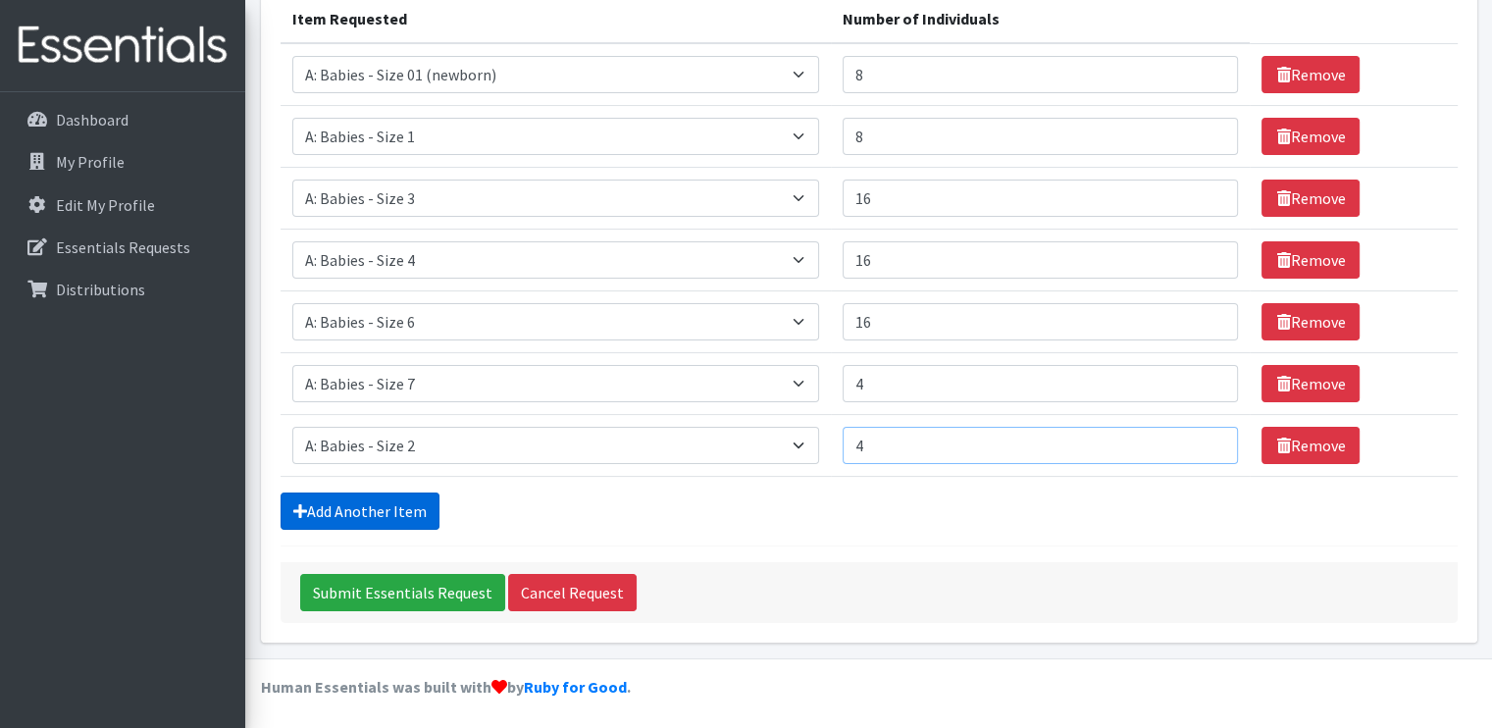
type input "4"
click at [432, 517] on link "Add Another Item" at bounding box center [359, 510] width 159 height 37
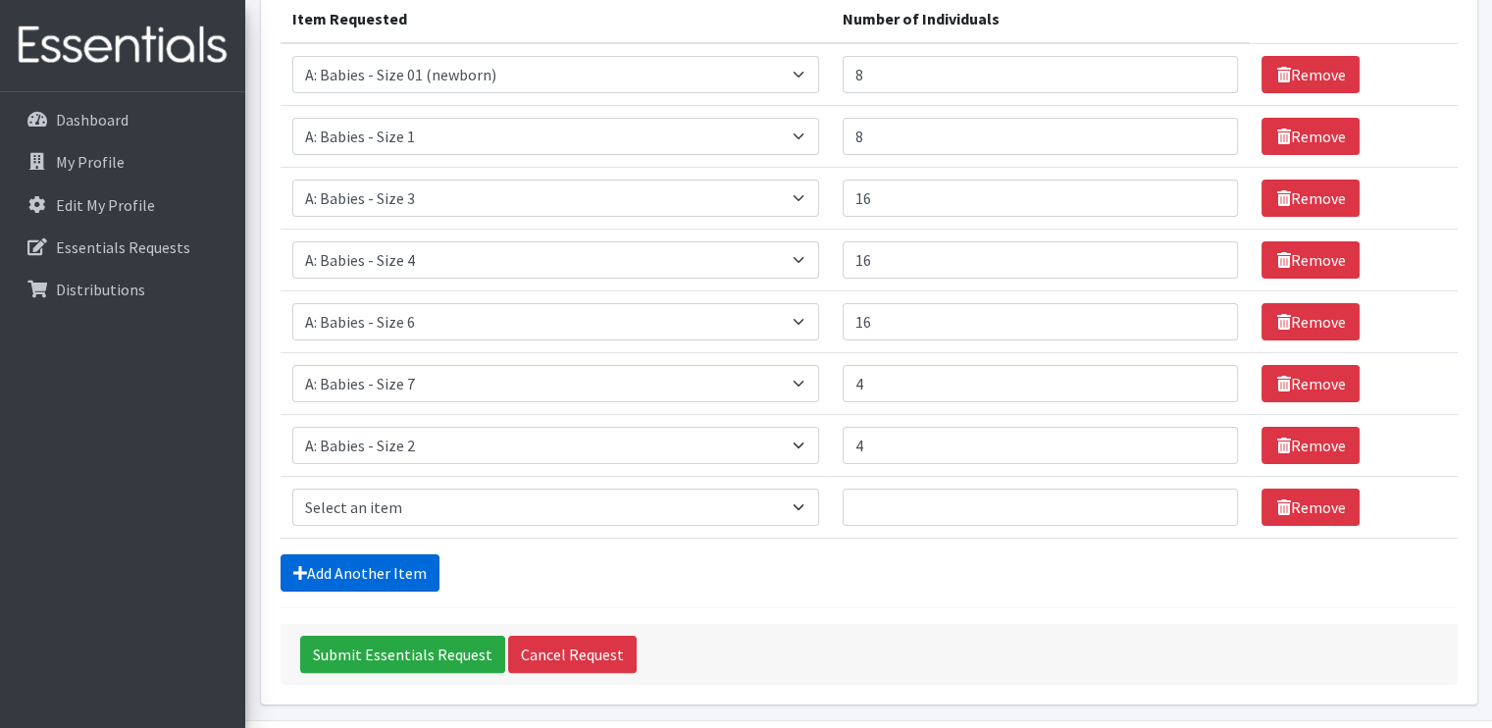
scroll to position [356, 0]
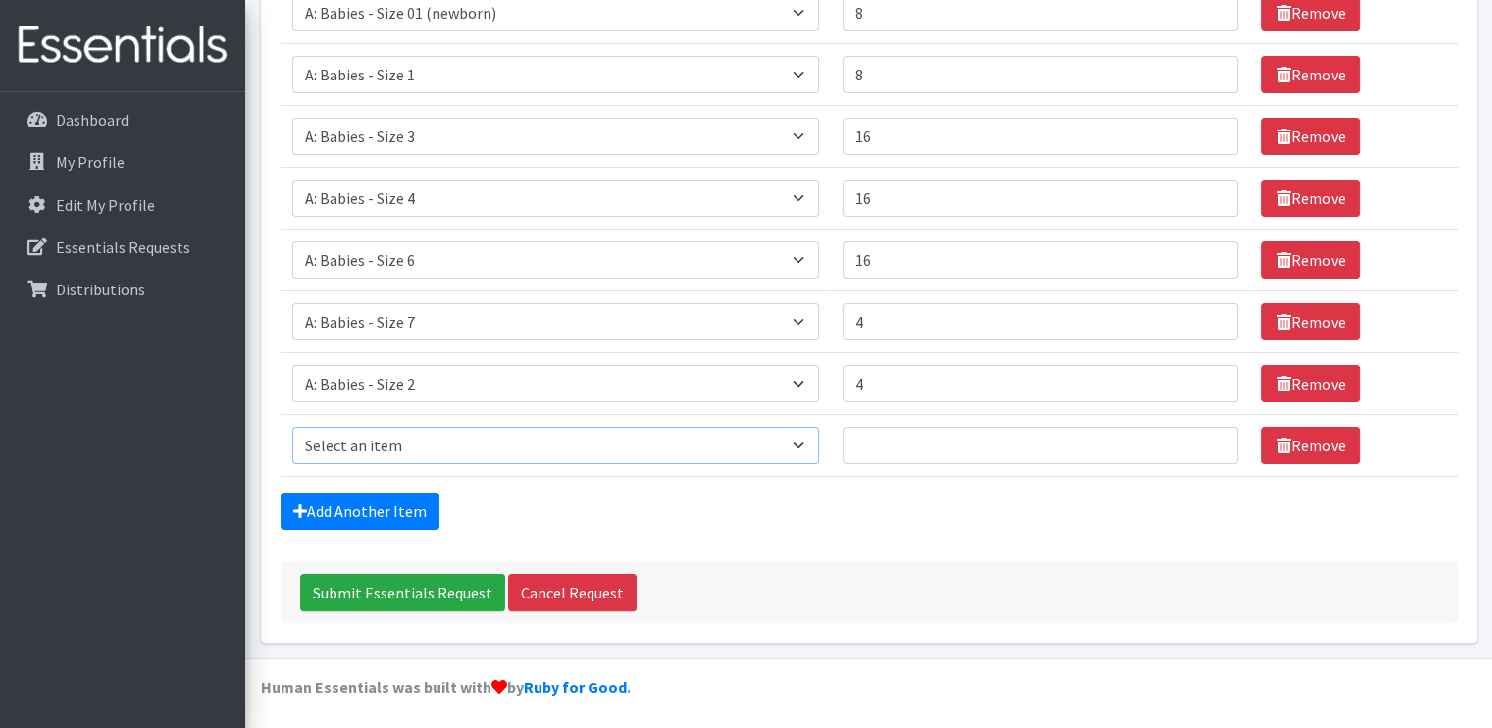
click at [506, 441] on select "Select an item A: Babies - Size 0 (Preemie) A: Babies - Size 01 (newborn) A: Ba…" at bounding box center [556, 445] width 528 height 37
select select "5598"
click at [292, 427] on select "Select an item A: Babies - Size 0 (Preemie) A: Babies - Size 01 (newborn) A: Ba…" at bounding box center [556, 445] width 528 height 37
click at [880, 444] on input "Number of Individuals" at bounding box center [1039, 445] width 395 height 37
type input "16"
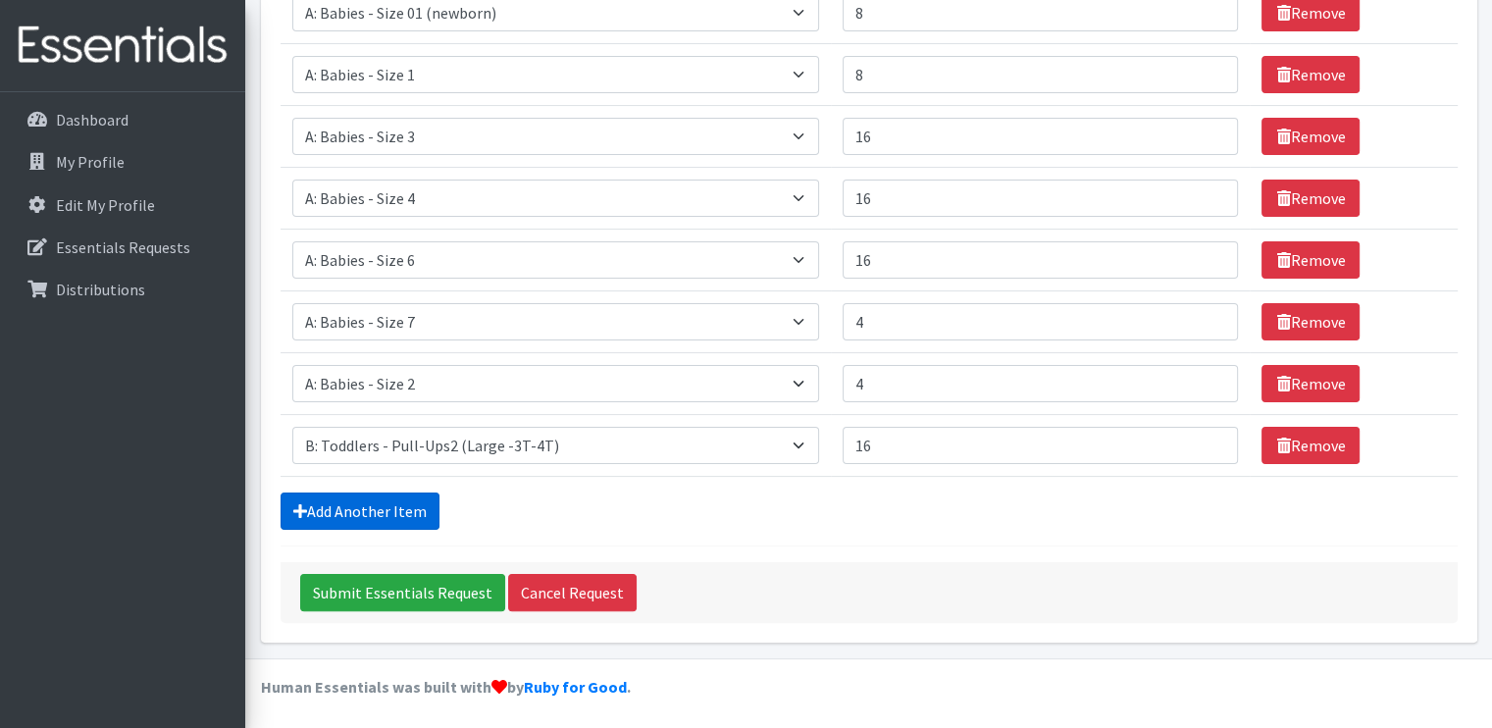
click at [373, 508] on link "Add Another Item" at bounding box center [359, 510] width 159 height 37
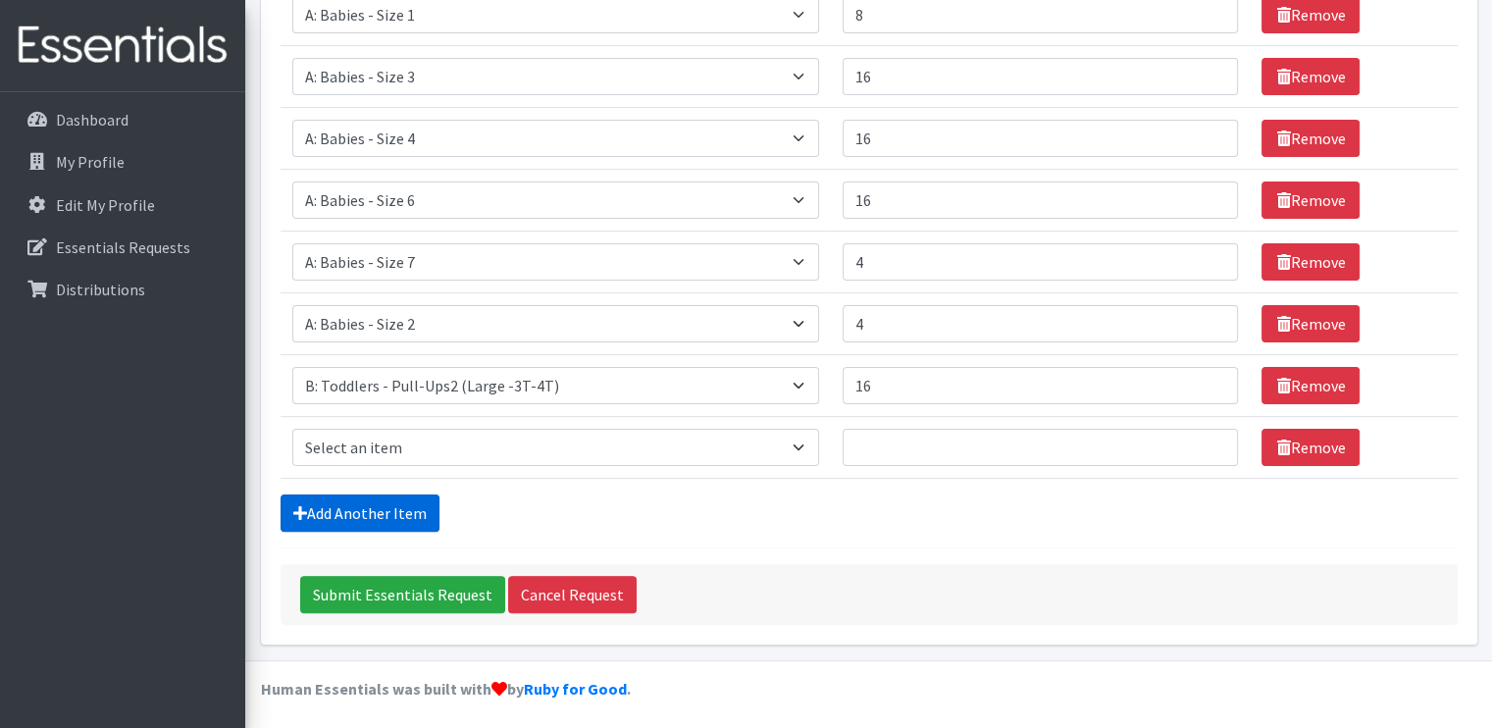
scroll to position [417, 0]
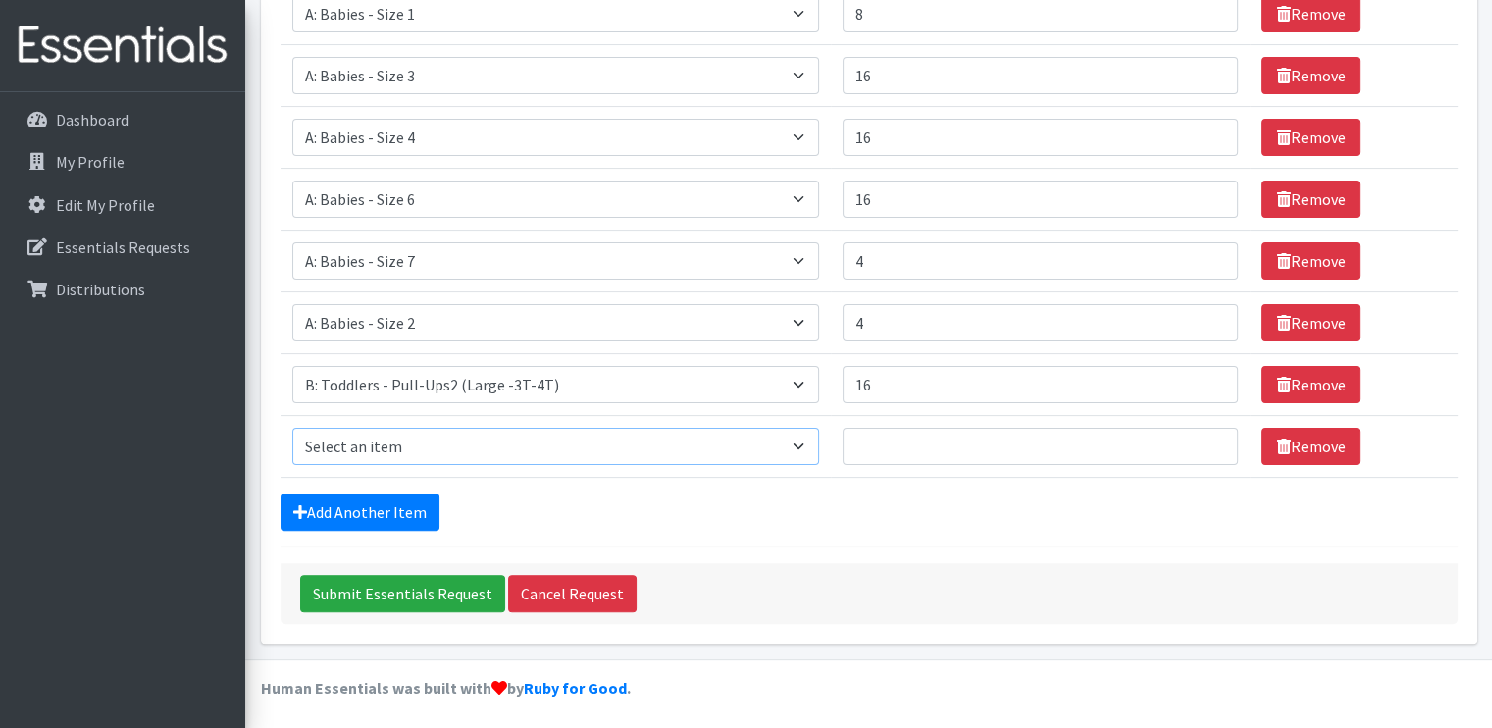
click at [381, 448] on select "Select an item A: Babies - Size 0 (Preemie) A: Babies - Size 01 (newborn) A: Ba…" at bounding box center [556, 446] width 528 height 37
select select "5599"
click at [292, 428] on select "Select an item A: Babies - Size 0 (Preemie) A: Babies - Size 01 (newborn) A: Ba…" at bounding box center [556, 446] width 528 height 37
click at [875, 441] on input "Number of Individuals" at bounding box center [1039, 446] width 395 height 37
type input "16"
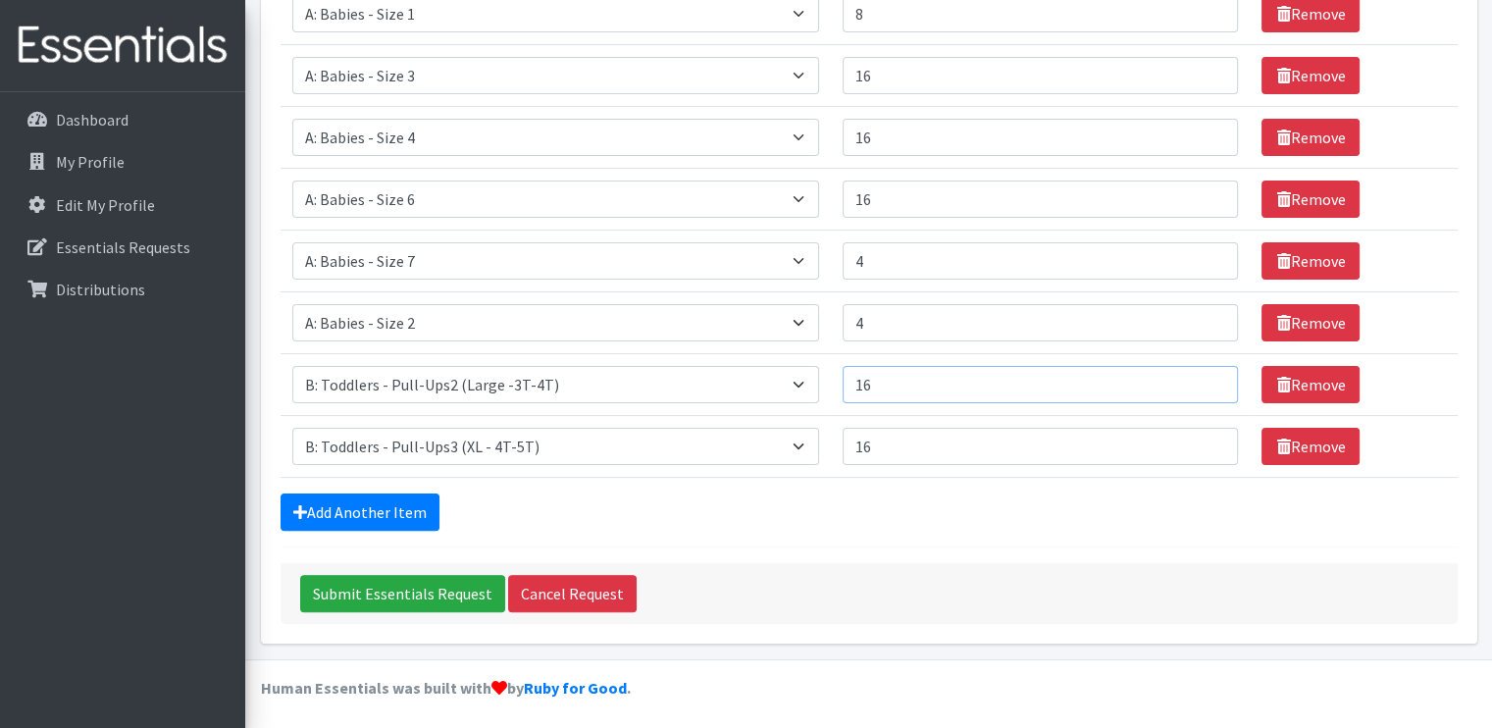
click at [931, 386] on input "16" at bounding box center [1039, 384] width 395 height 37
type input "1"
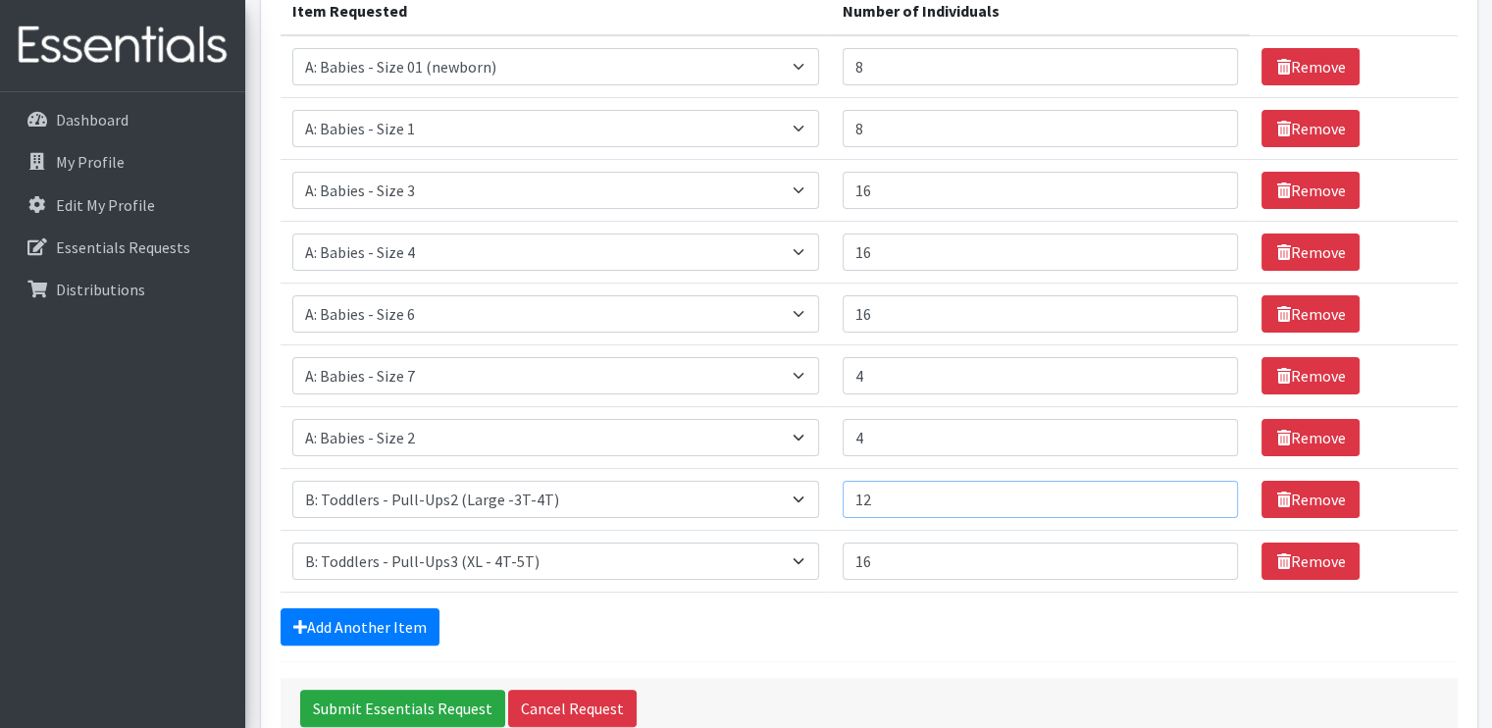
scroll to position [299, 0]
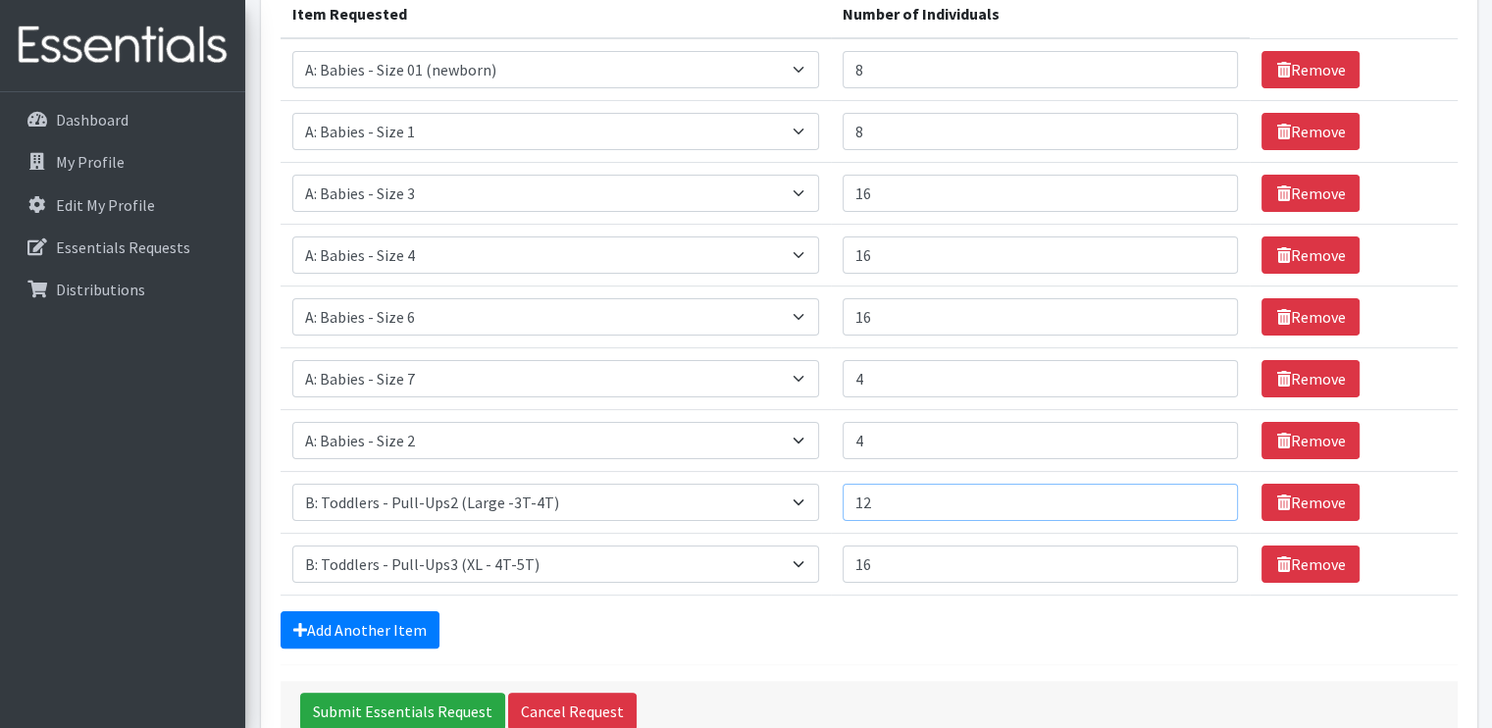
type input "12"
click at [1110, 654] on form "Comments: Item Requested Number of Individuals Item Requested Select an item A:…" at bounding box center [868, 311] width 1177 height 860
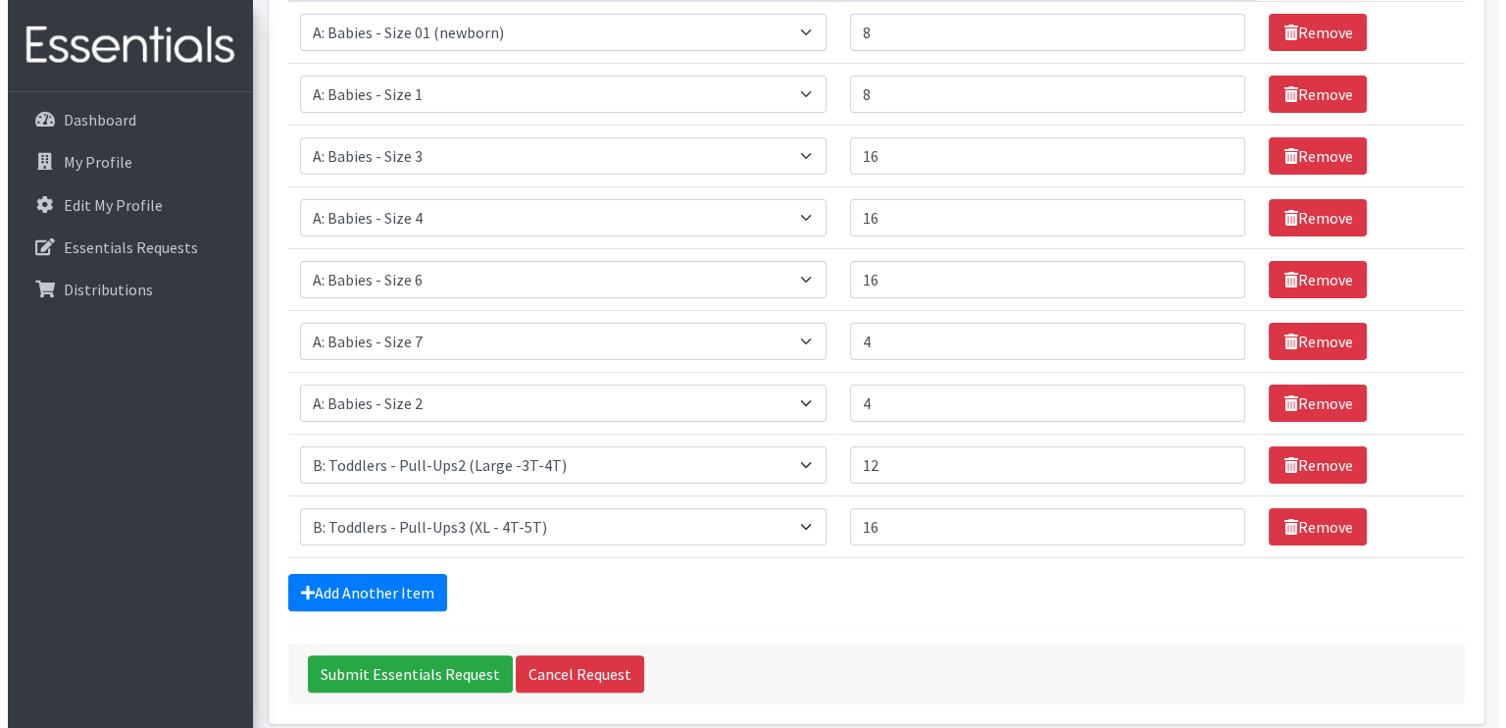
scroll to position [335, 0]
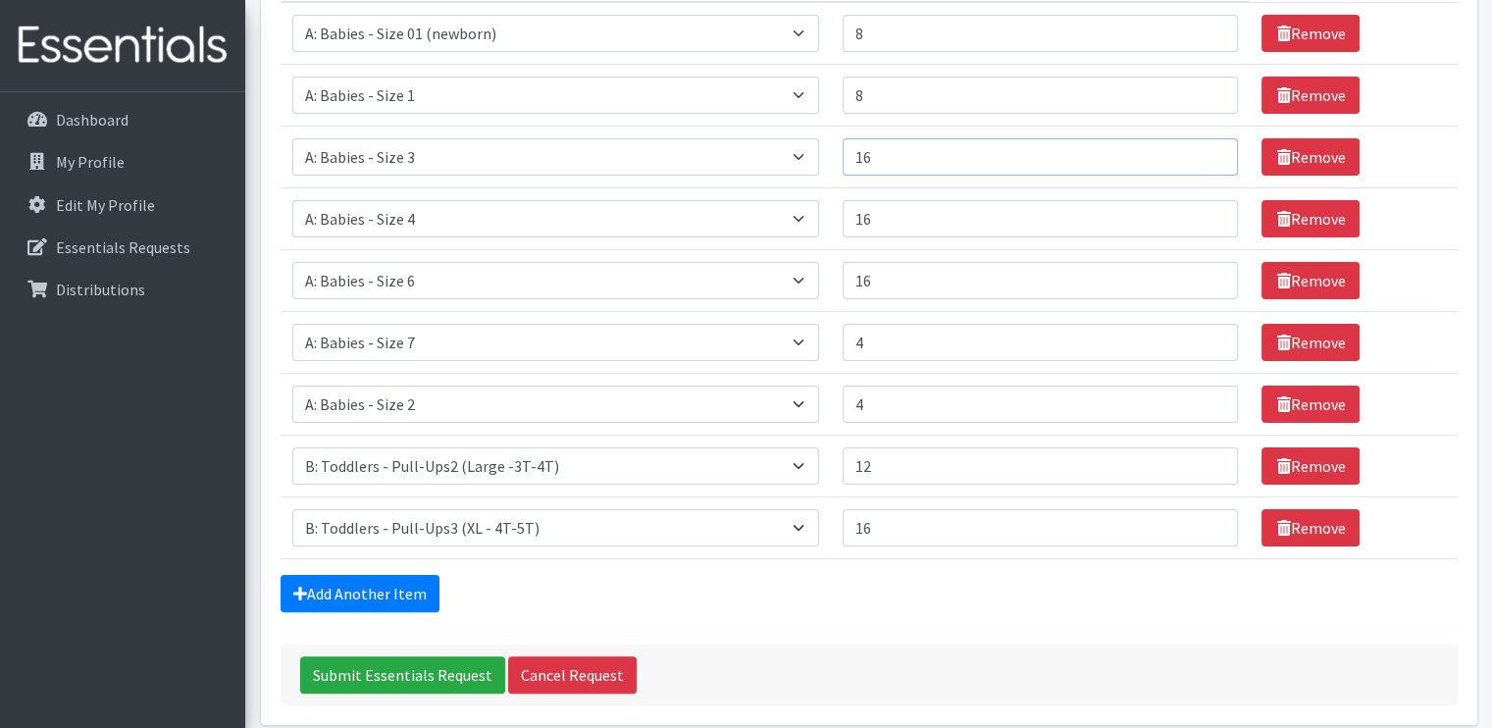
click at [941, 145] on input "16" at bounding box center [1039, 156] width 395 height 37
type input "20"
click at [932, 226] on input "16" at bounding box center [1039, 218] width 395 height 37
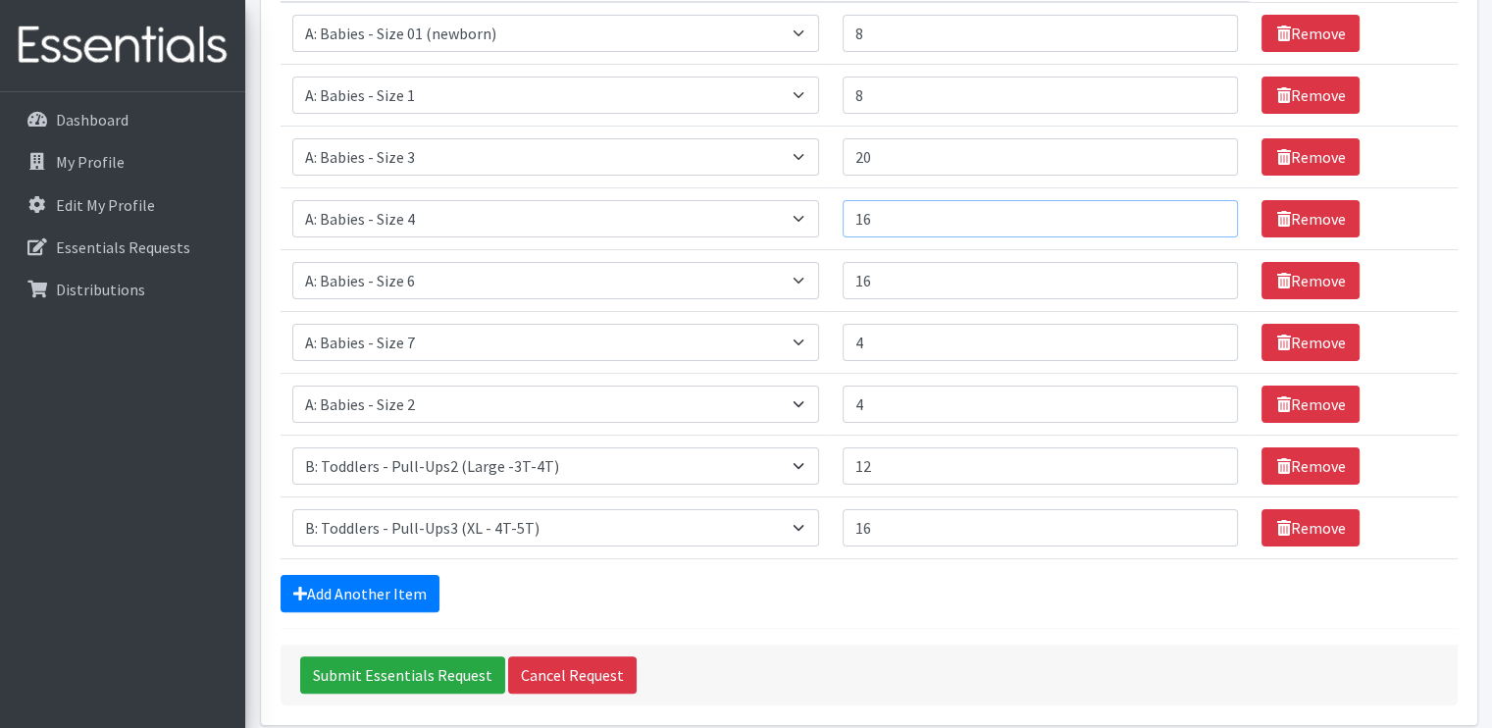
click at [932, 226] on input "16" at bounding box center [1039, 218] width 395 height 37
type input "1"
type input "20"
click at [902, 344] on input "4" at bounding box center [1039, 342] width 395 height 37
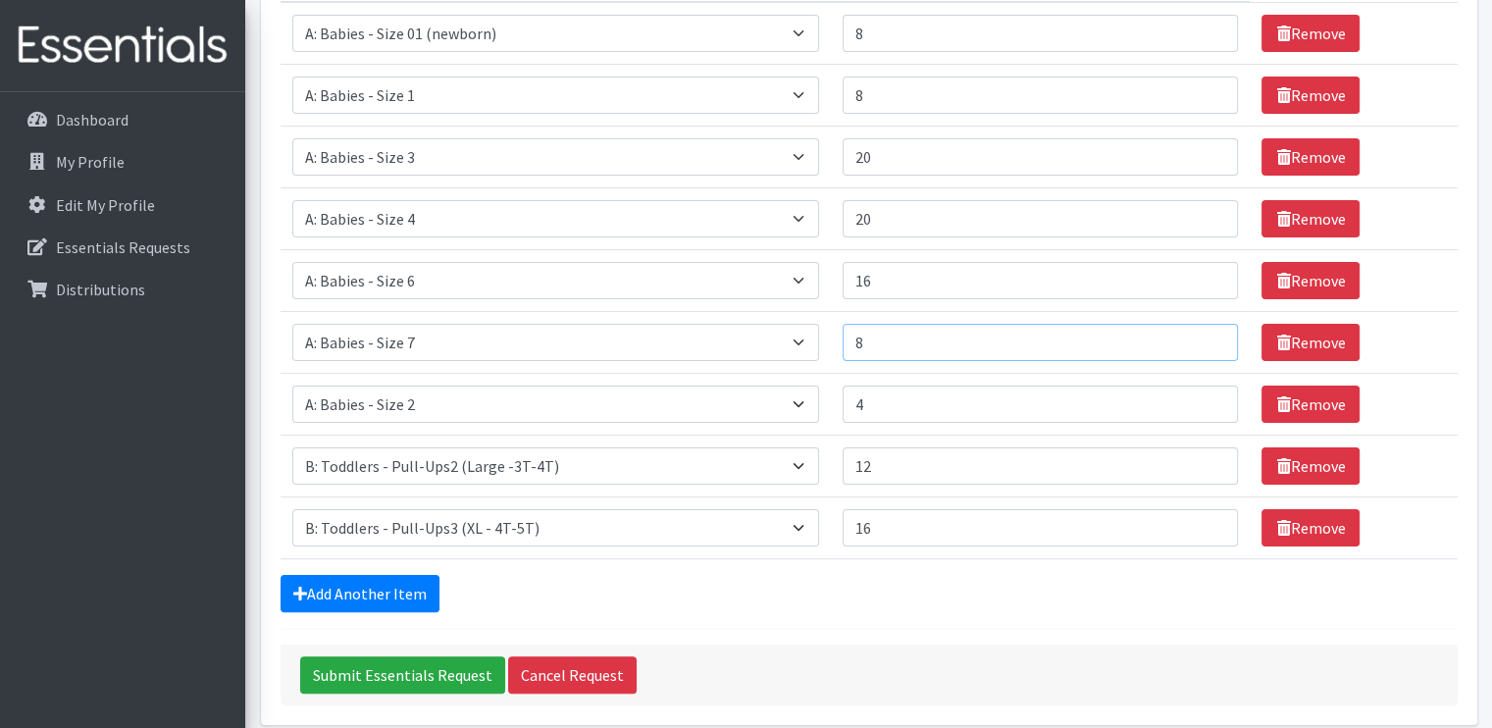
type input "8"
click at [962, 151] on input "20" at bounding box center [1039, 156] width 395 height 37
type input "2"
type input "16"
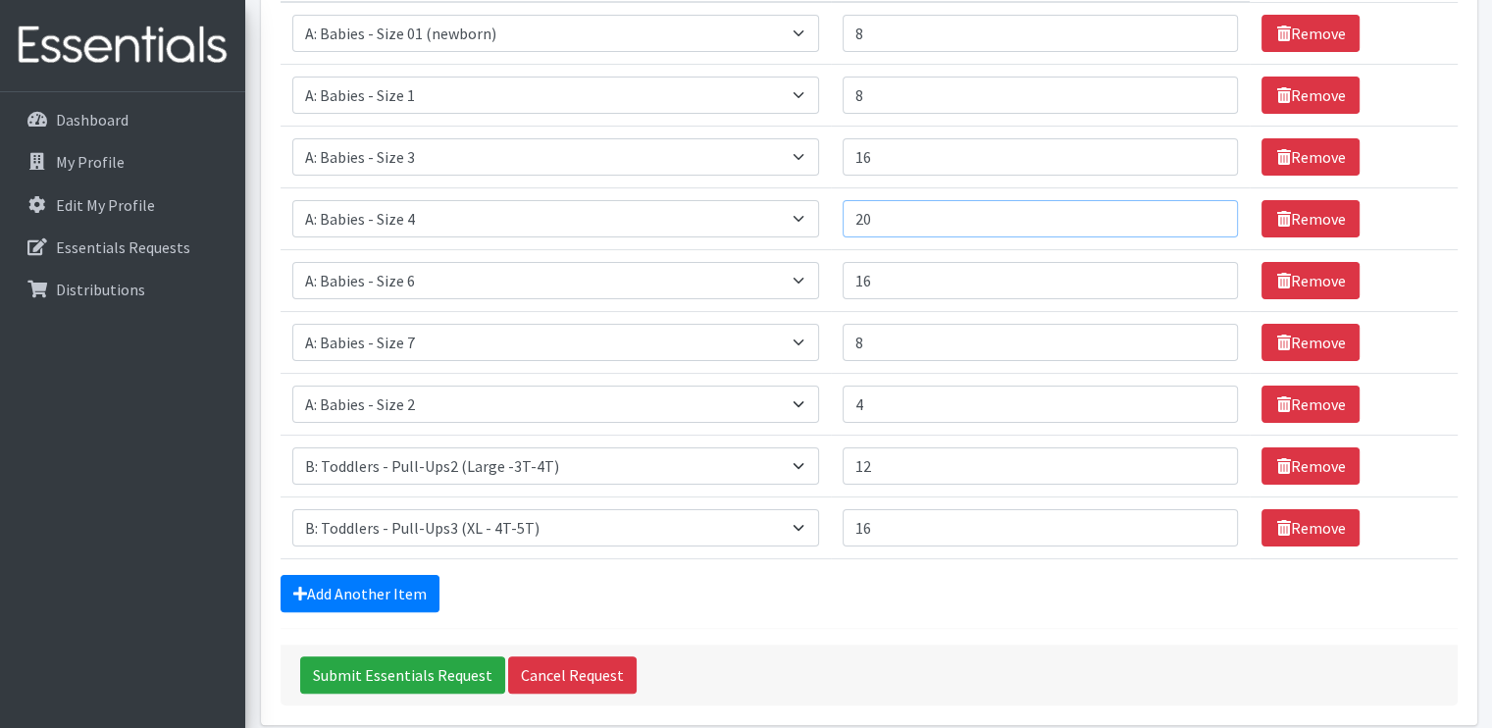
click at [945, 222] on input "20" at bounding box center [1039, 218] width 395 height 37
type input "2"
type input "16"
click at [926, 397] on input "4" at bounding box center [1039, 403] width 395 height 37
type input "12"
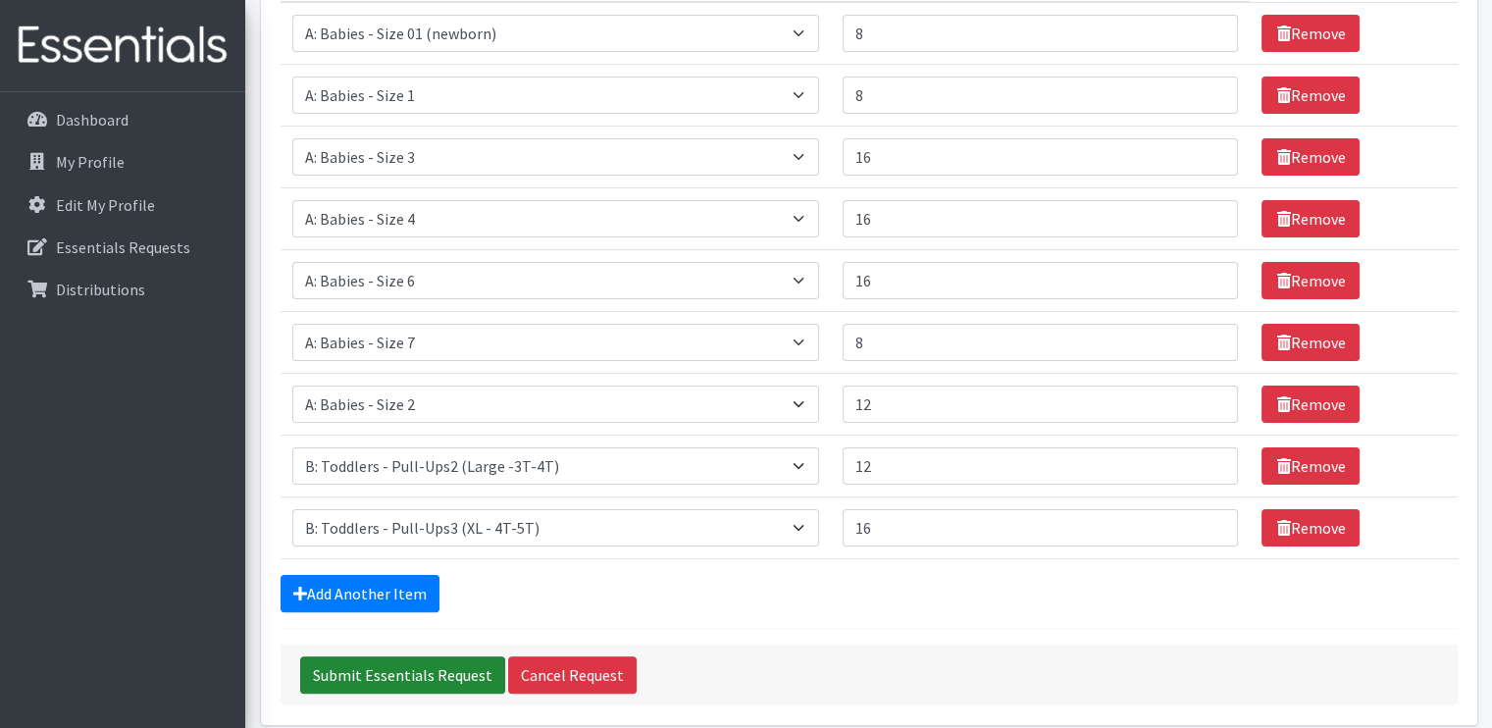
click at [408, 666] on input "Submit Essentials Request" at bounding box center [402, 674] width 205 height 37
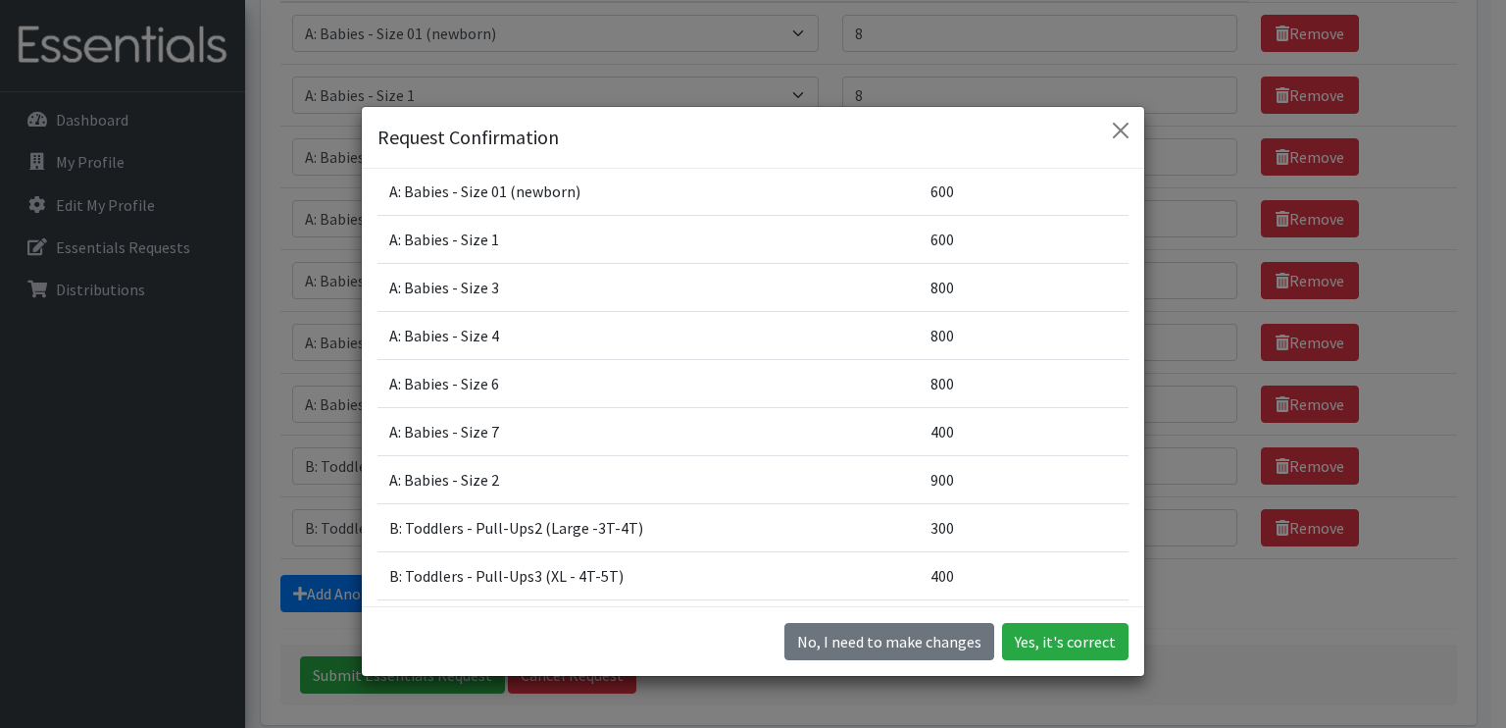
scroll to position [68, 0]
click at [906, 657] on button "No, I need to make changes" at bounding box center [890, 641] width 210 height 37
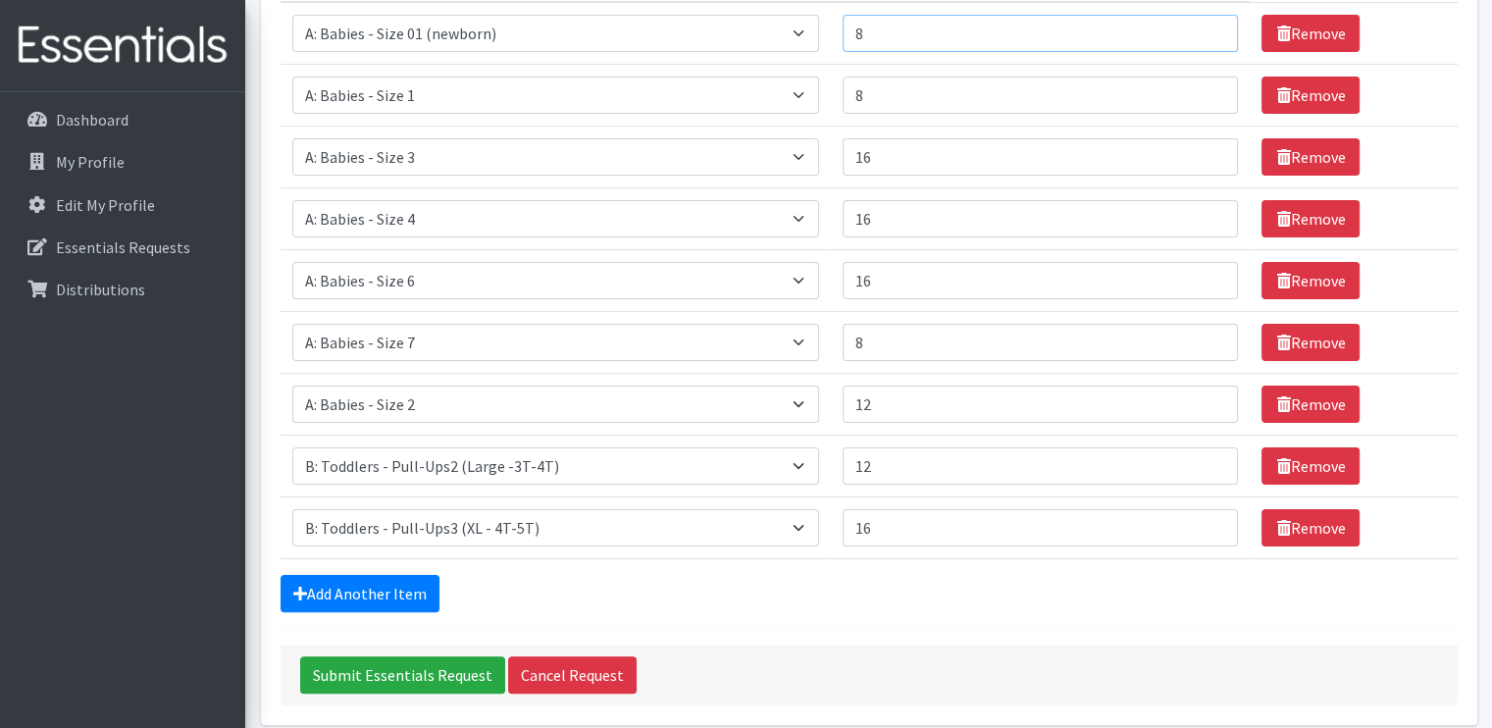
click at [920, 40] on input "8" at bounding box center [1039, 33] width 395 height 37
type input "4"
click at [917, 92] on input "8" at bounding box center [1039, 94] width 395 height 37
type input "4"
click at [432, 668] on input "Submit Essentials Request" at bounding box center [402, 674] width 205 height 37
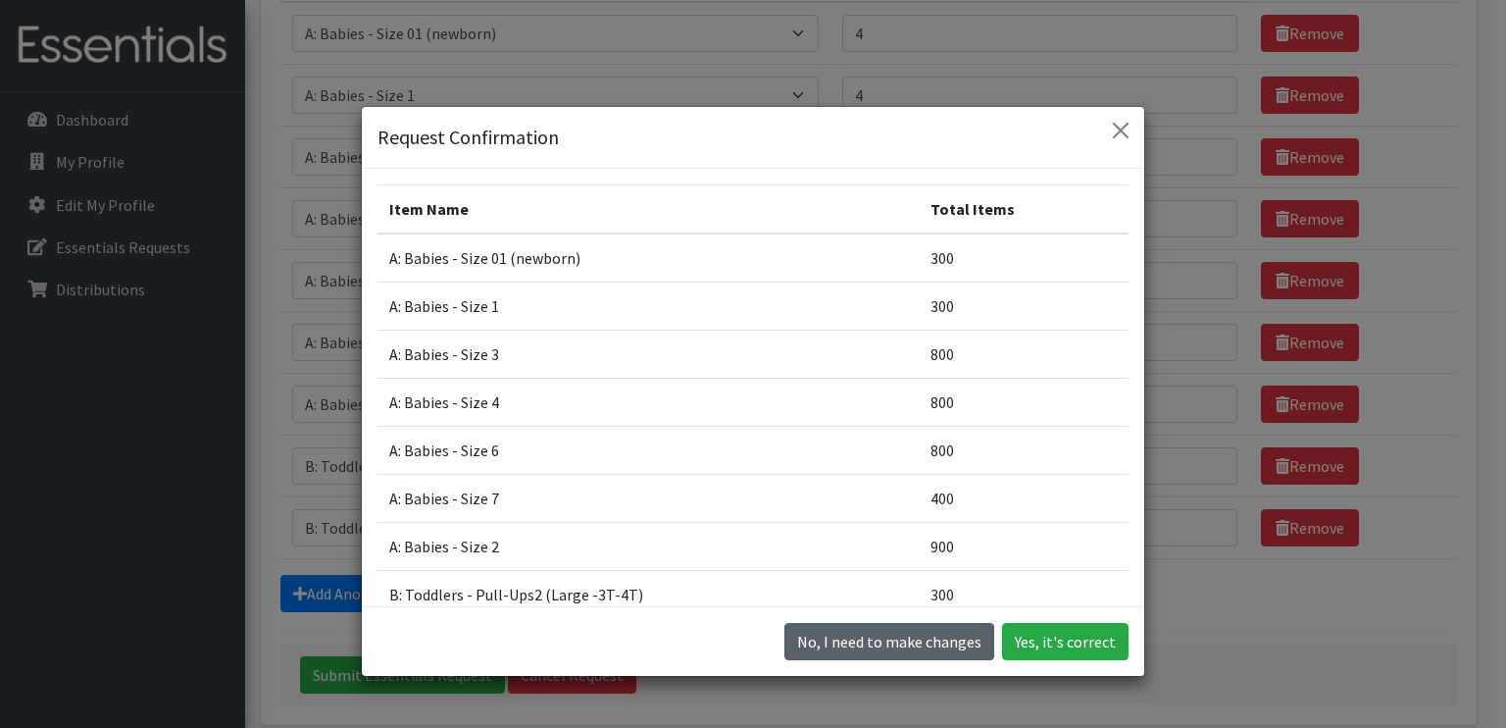
click at [855, 643] on button "No, I need to make changes" at bounding box center [890, 641] width 210 height 37
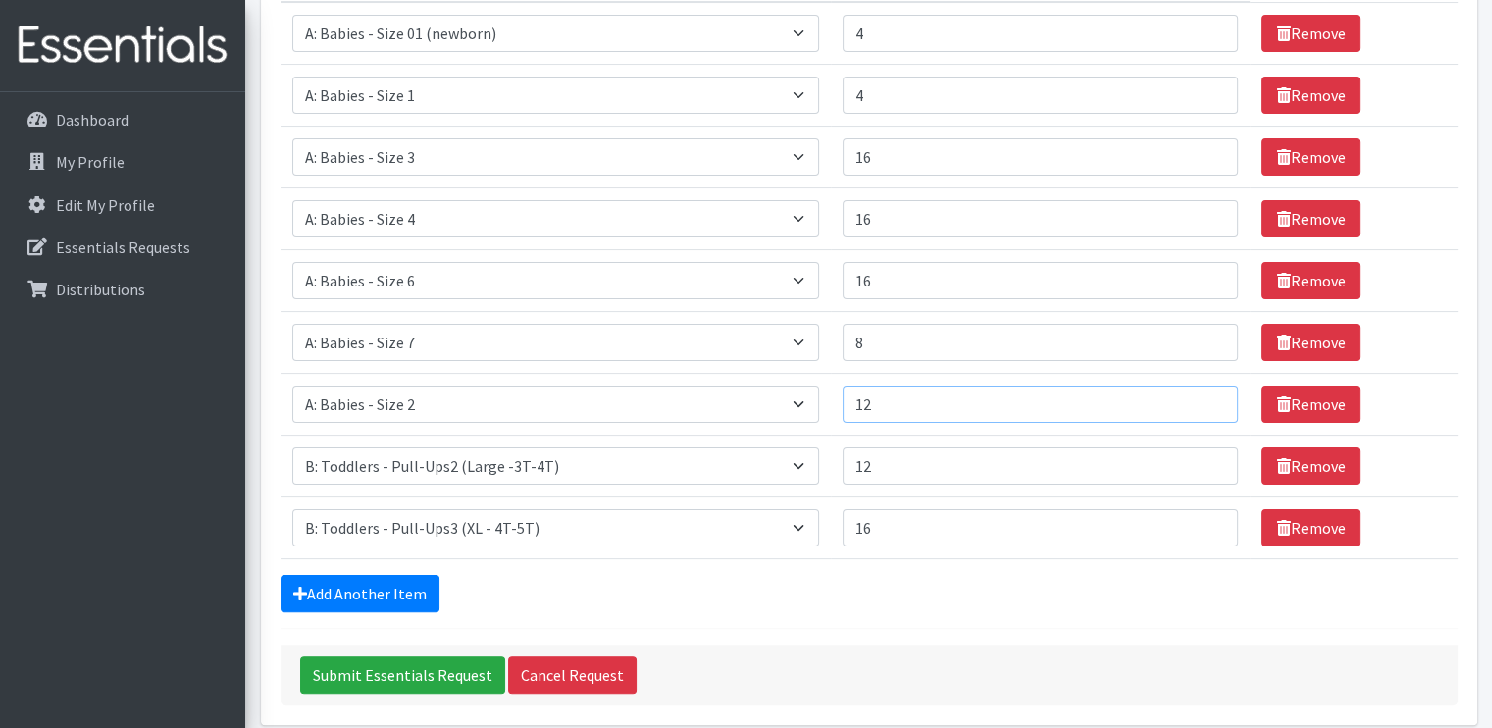
click at [914, 411] on input "12" at bounding box center [1039, 403] width 395 height 37
type input "1"
type input "8"
click at [411, 680] on input "Submit Essentials Request" at bounding box center [402, 674] width 205 height 37
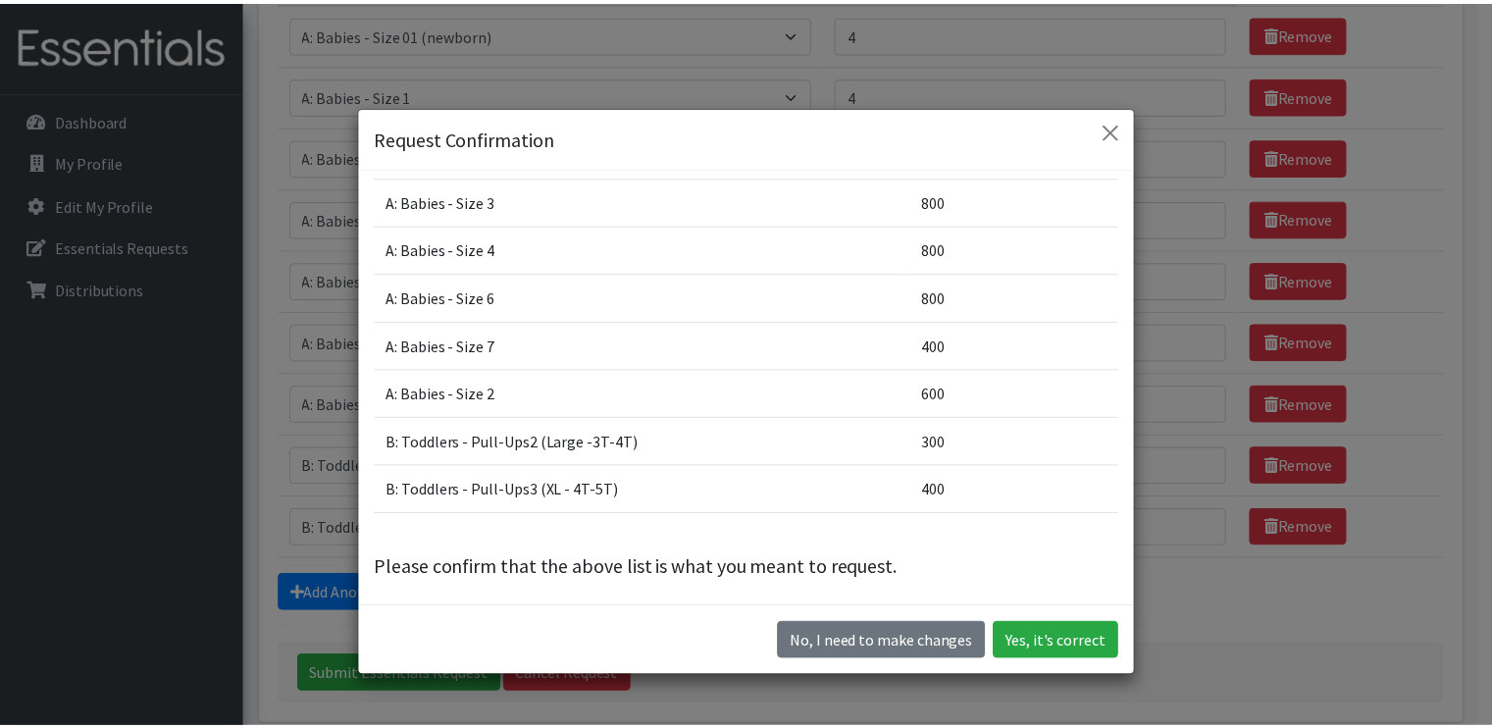
scroll to position [158, 0]
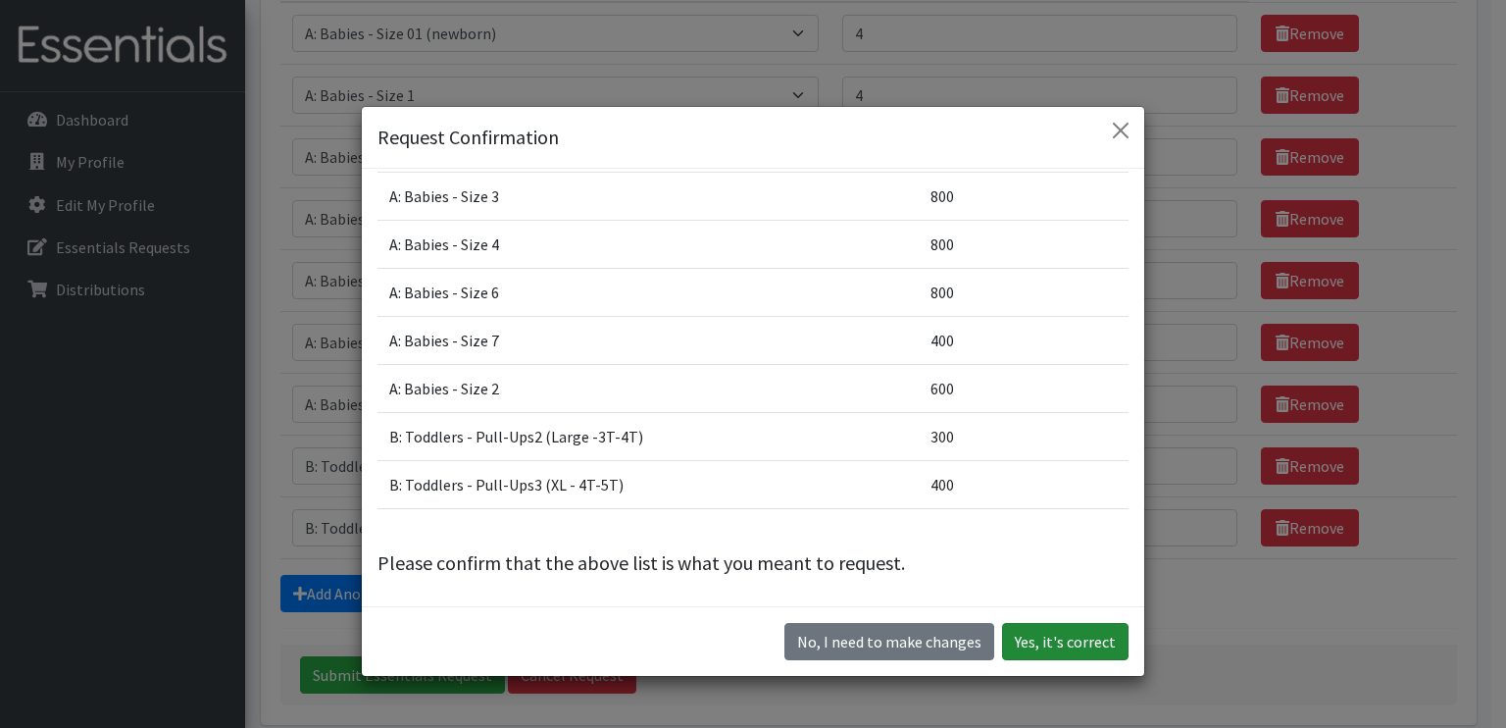
click at [1071, 649] on button "Yes, it's correct" at bounding box center [1065, 641] width 127 height 37
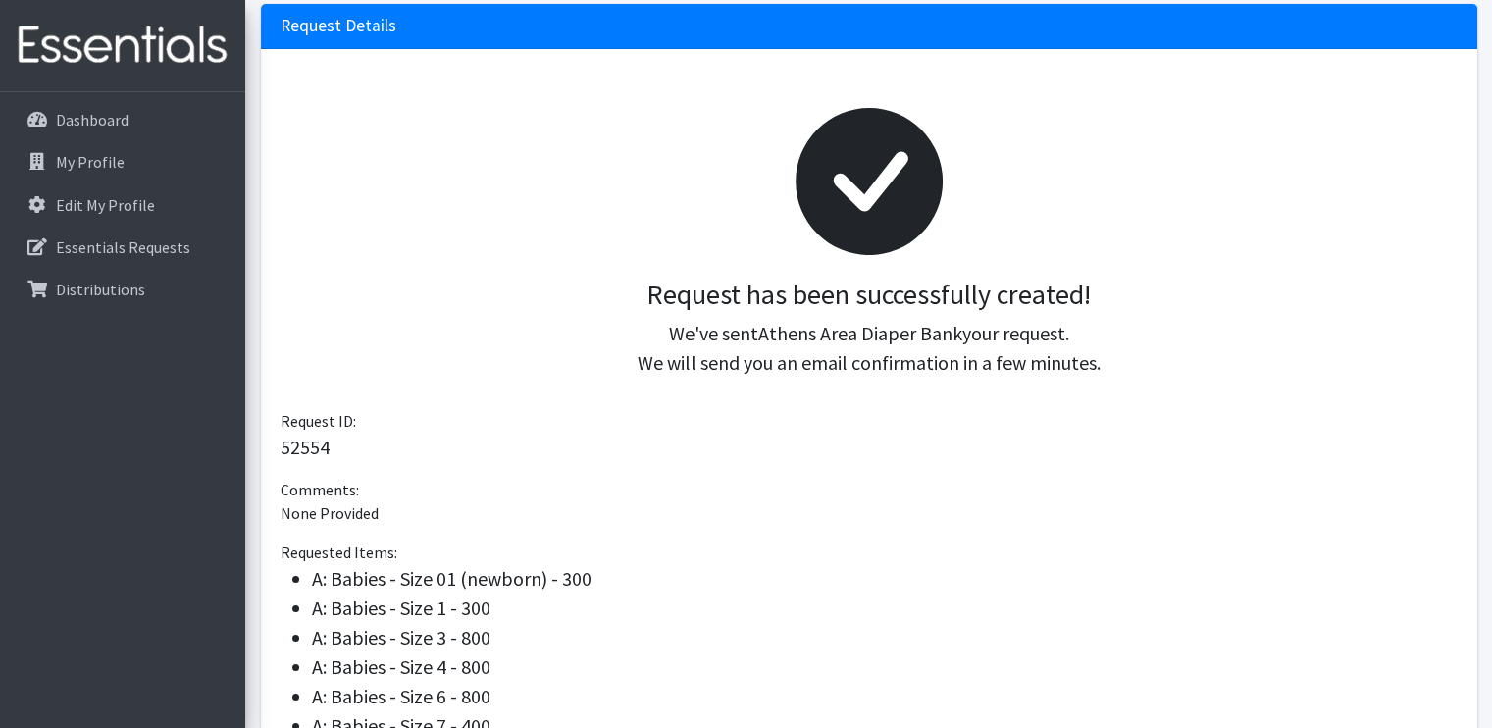
scroll to position [180, 0]
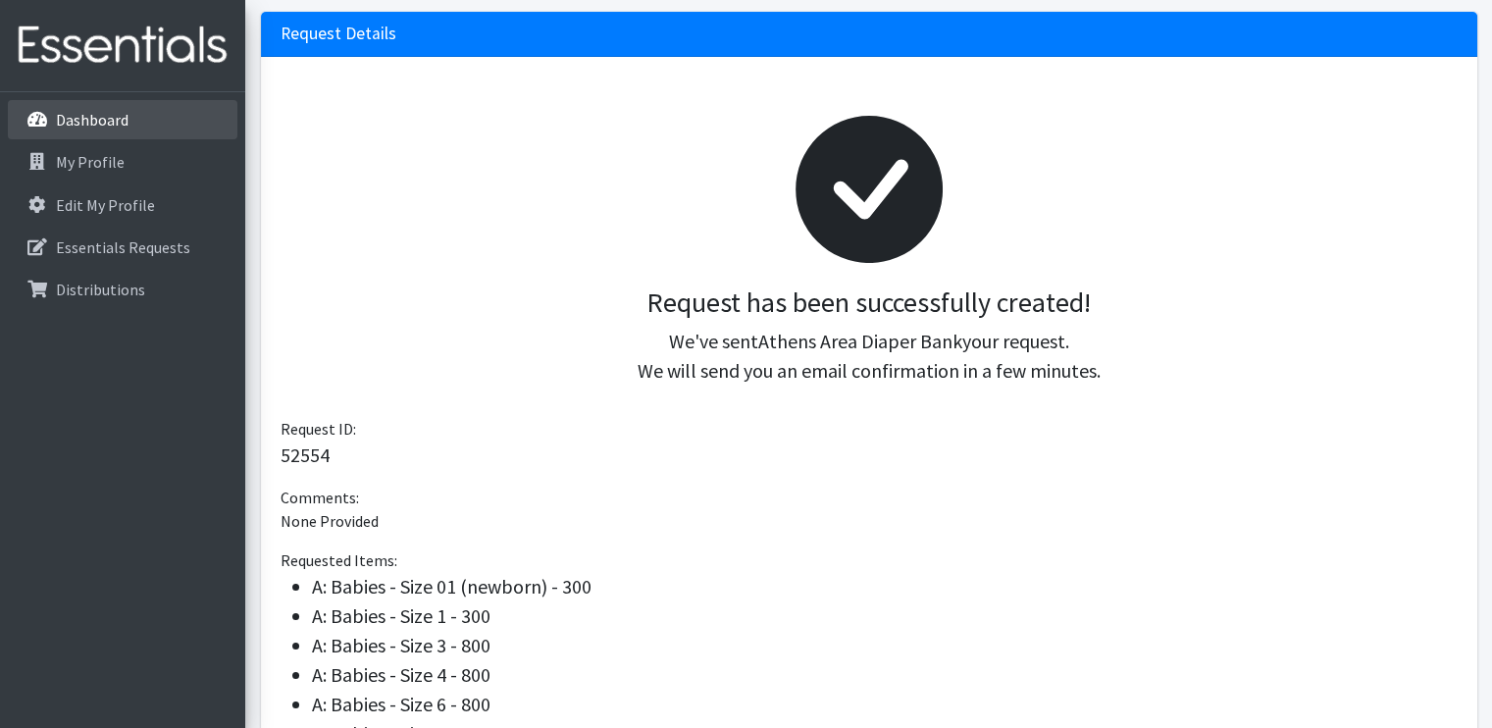
click at [100, 125] on p "Dashboard" at bounding box center [92, 120] width 73 height 20
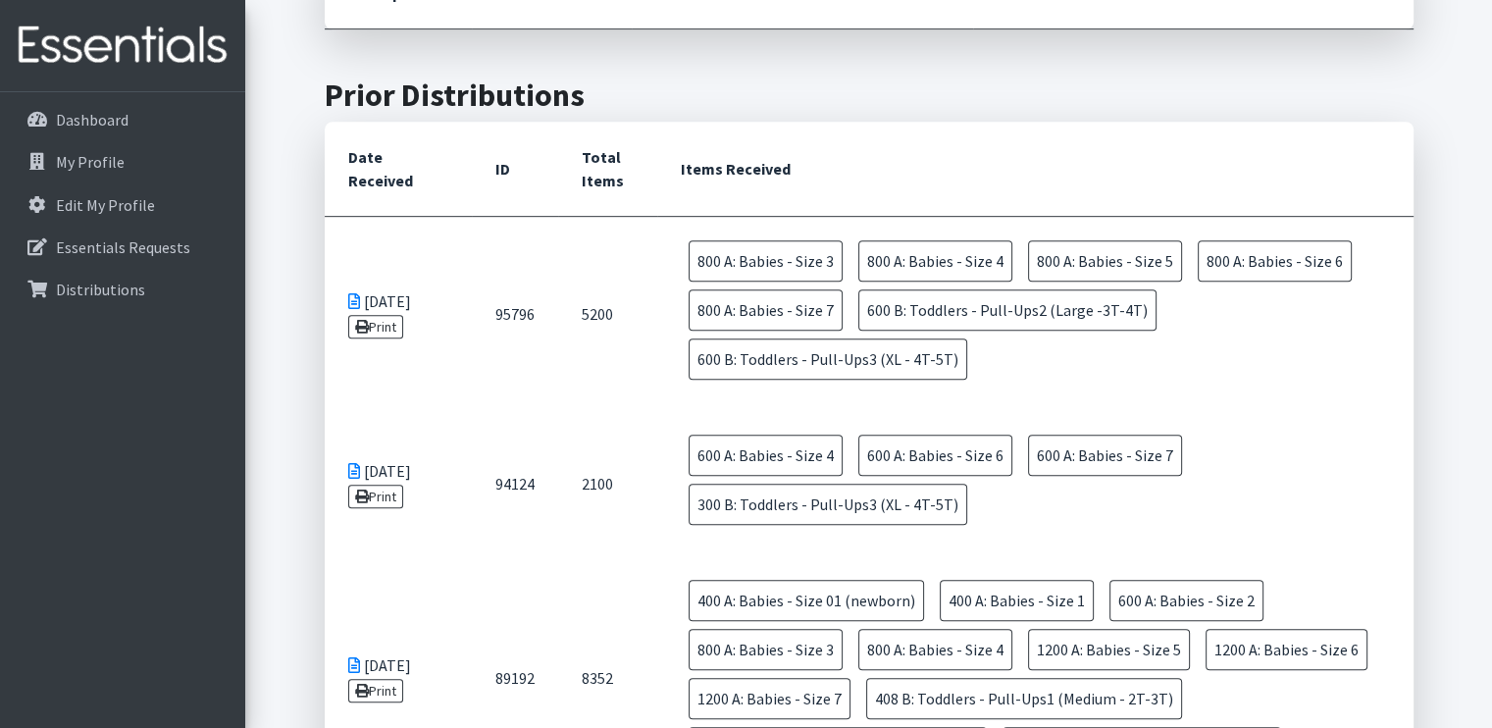
scroll to position [1006, 0]
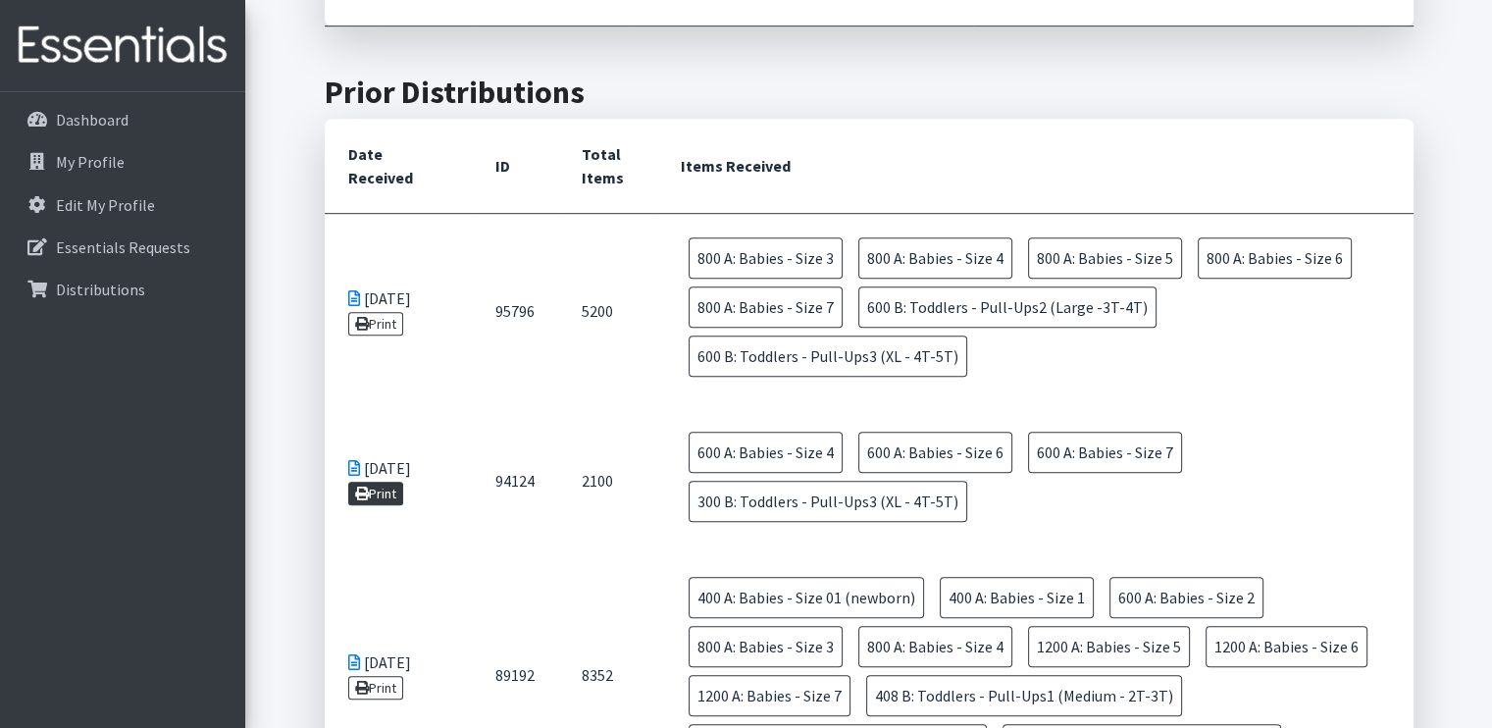
click at [383, 482] on link "Print" at bounding box center [376, 494] width 56 height 24
click at [388, 312] on link "Print" at bounding box center [376, 324] width 56 height 24
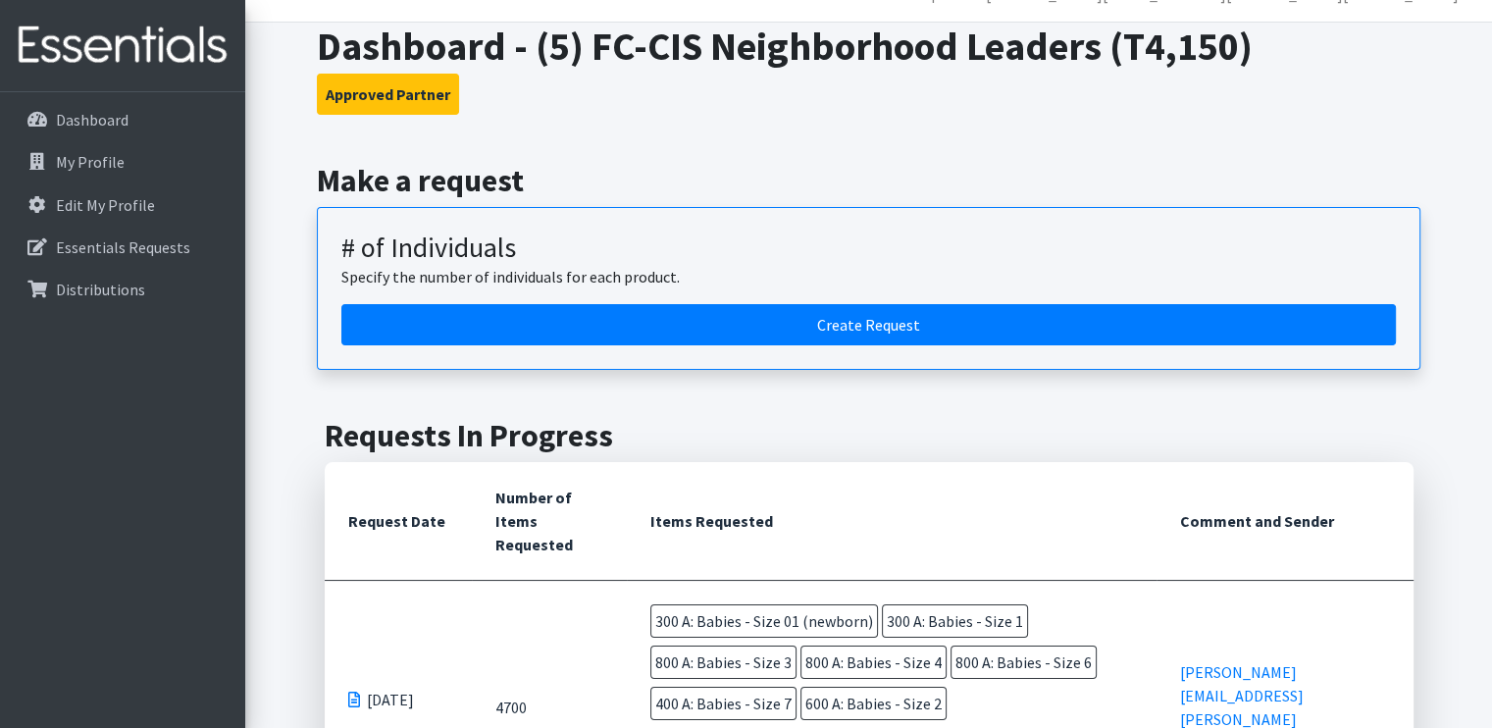
scroll to position [0, 0]
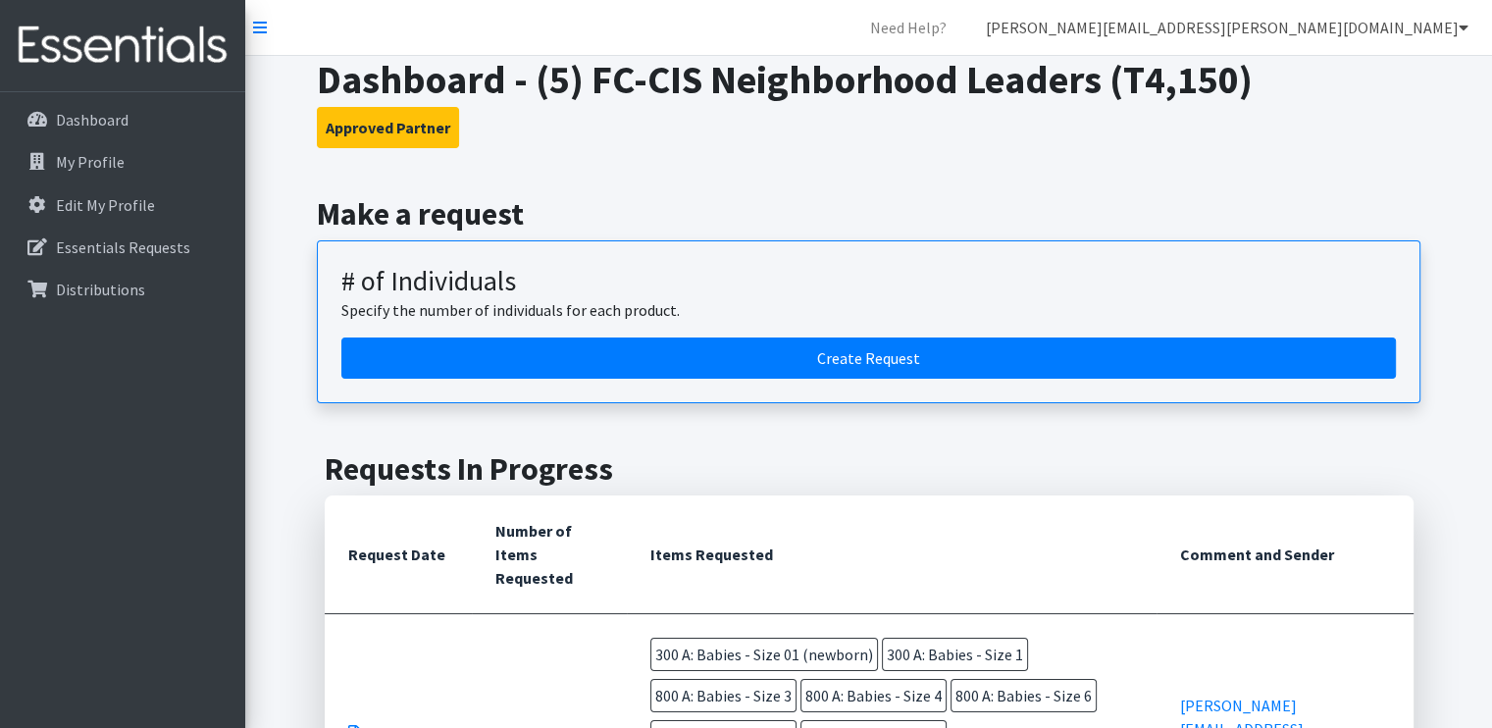
click at [1444, 34] on link "[PERSON_NAME][EMAIL_ADDRESS][PERSON_NAME][DOMAIN_NAME]" at bounding box center [1227, 27] width 514 height 39
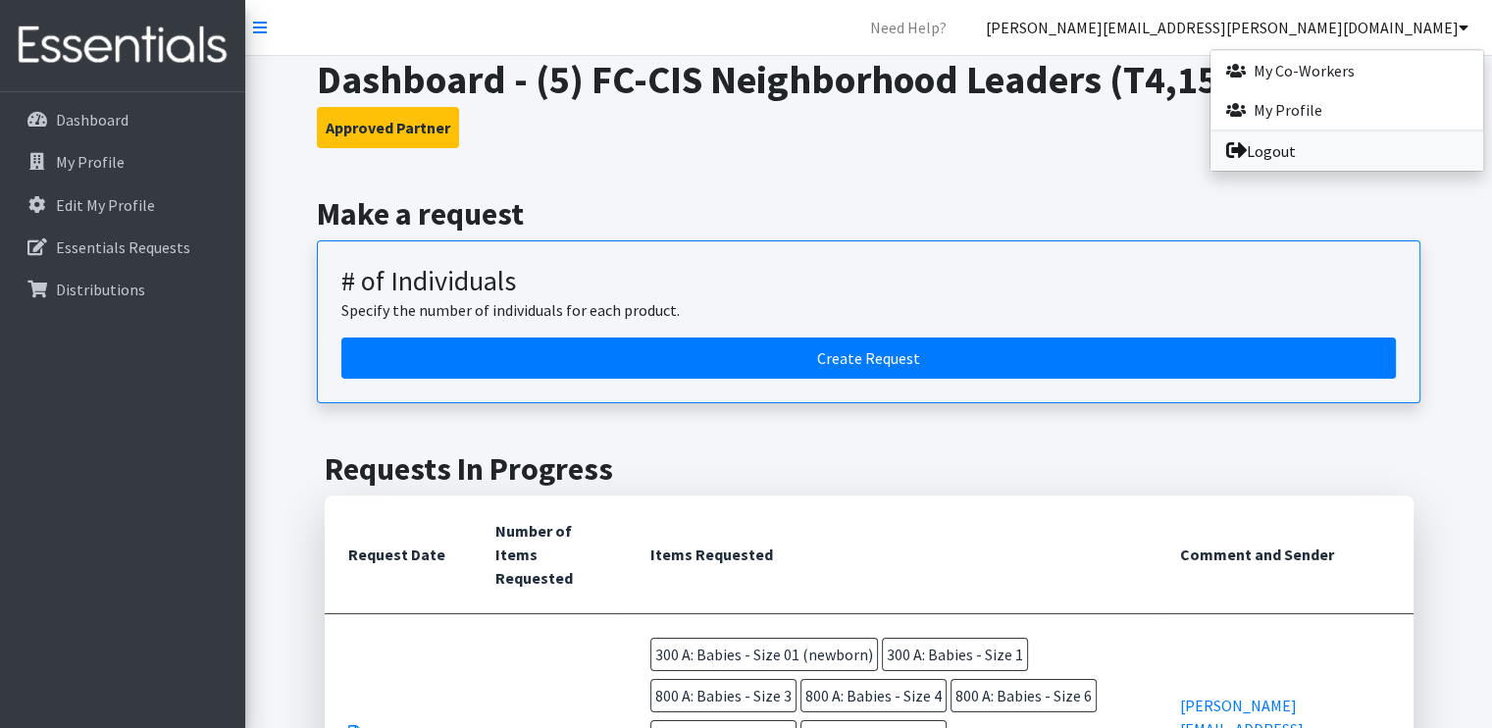
click at [1377, 160] on link "Logout" at bounding box center [1346, 150] width 273 height 39
